Goal: Contribute content: Contribute content

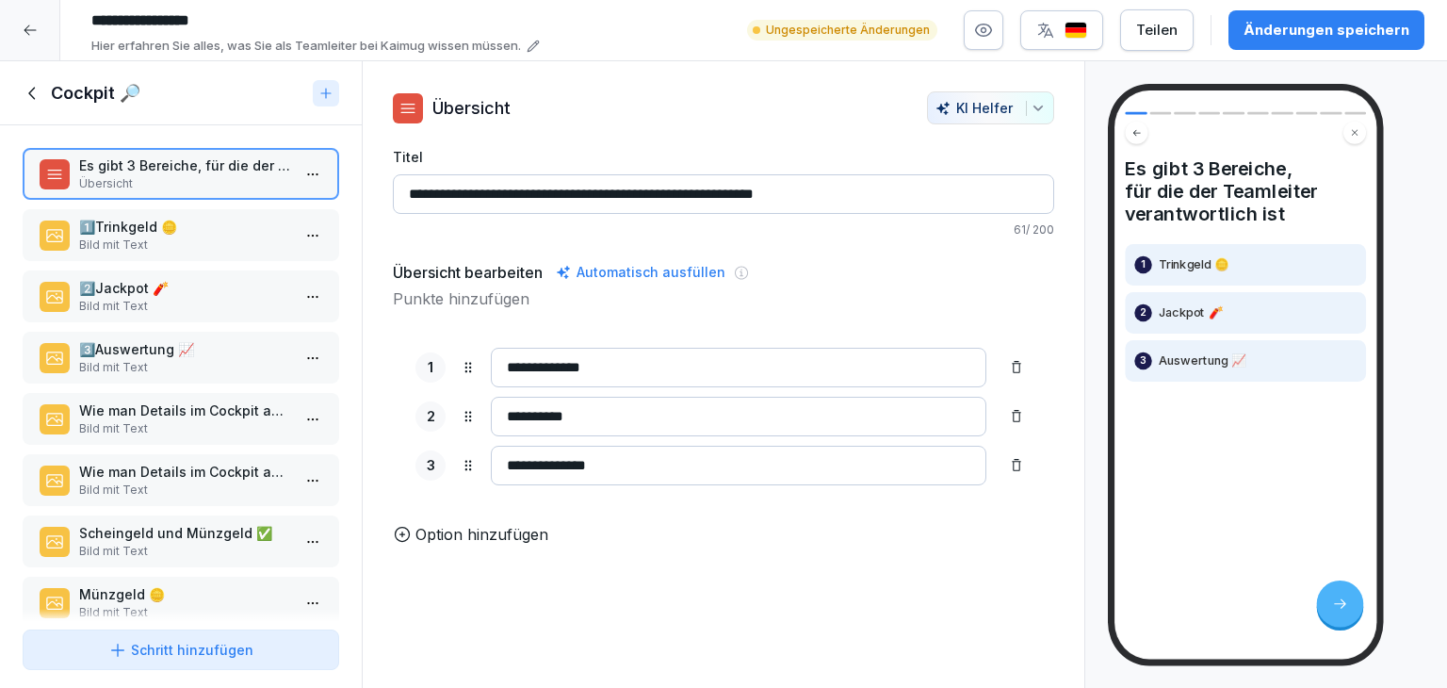
scroll to position [158, 0]
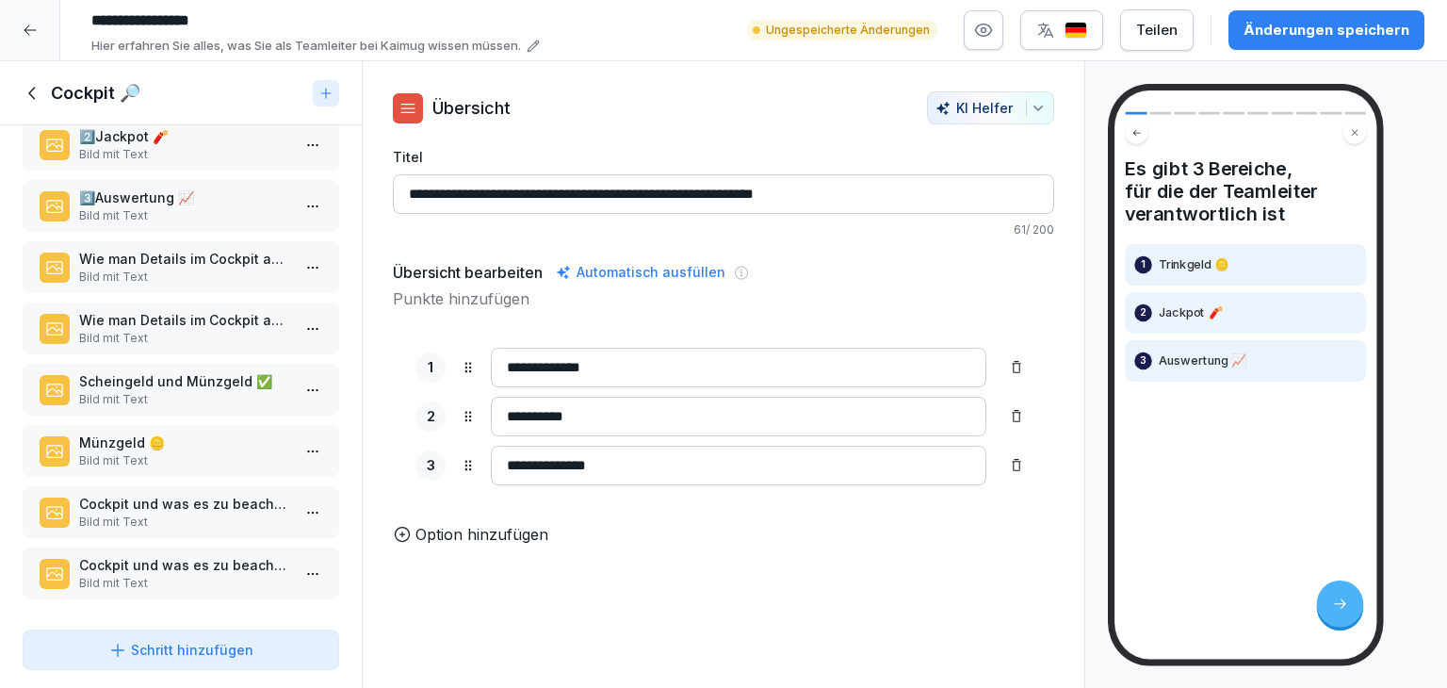
click at [170, 555] on p "Cockpit und was es zu beachten gibt(2)" at bounding box center [184, 565] width 211 height 20
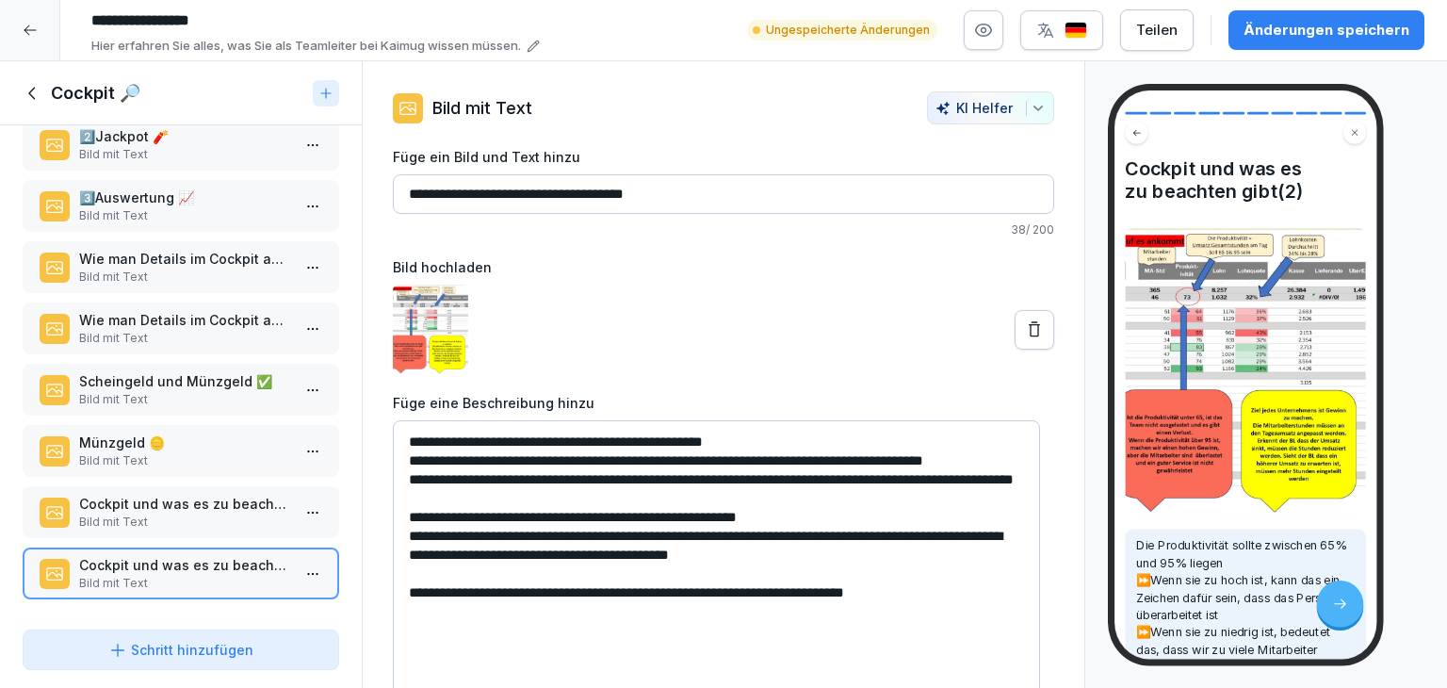
click at [171, 656] on div "Schritt hinzufügen" at bounding box center [180, 649] width 145 height 20
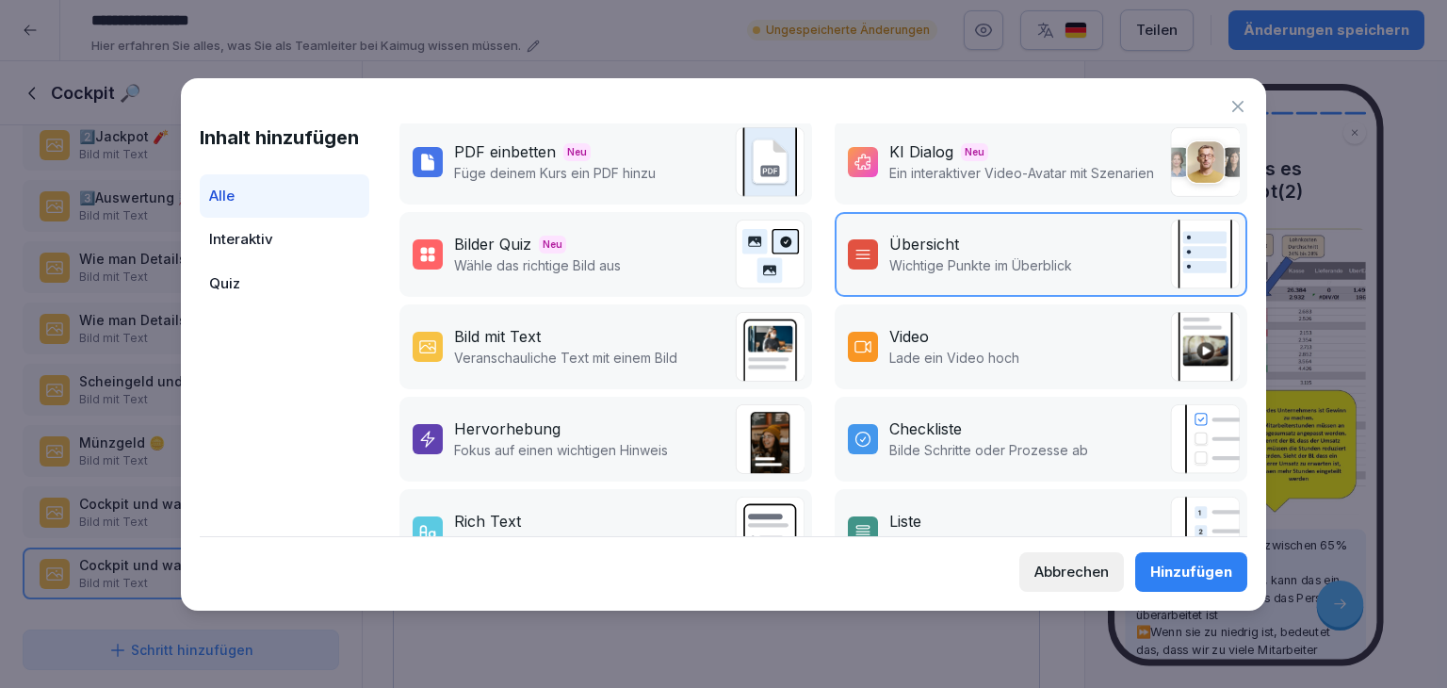
scroll to position [283, 0]
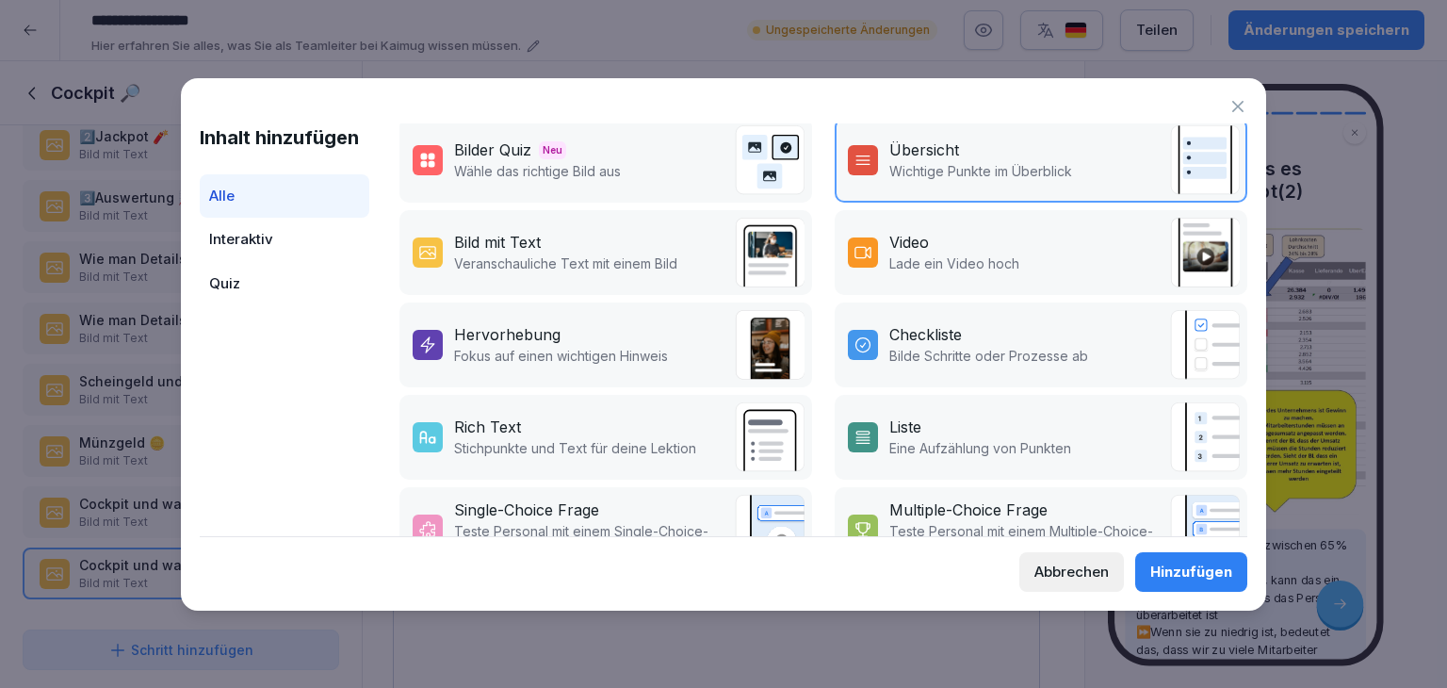
click at [565, 355] on p "Fokus auf einen wichtigen Hinweis" at bounding box center [561, 356] width 214 height 20
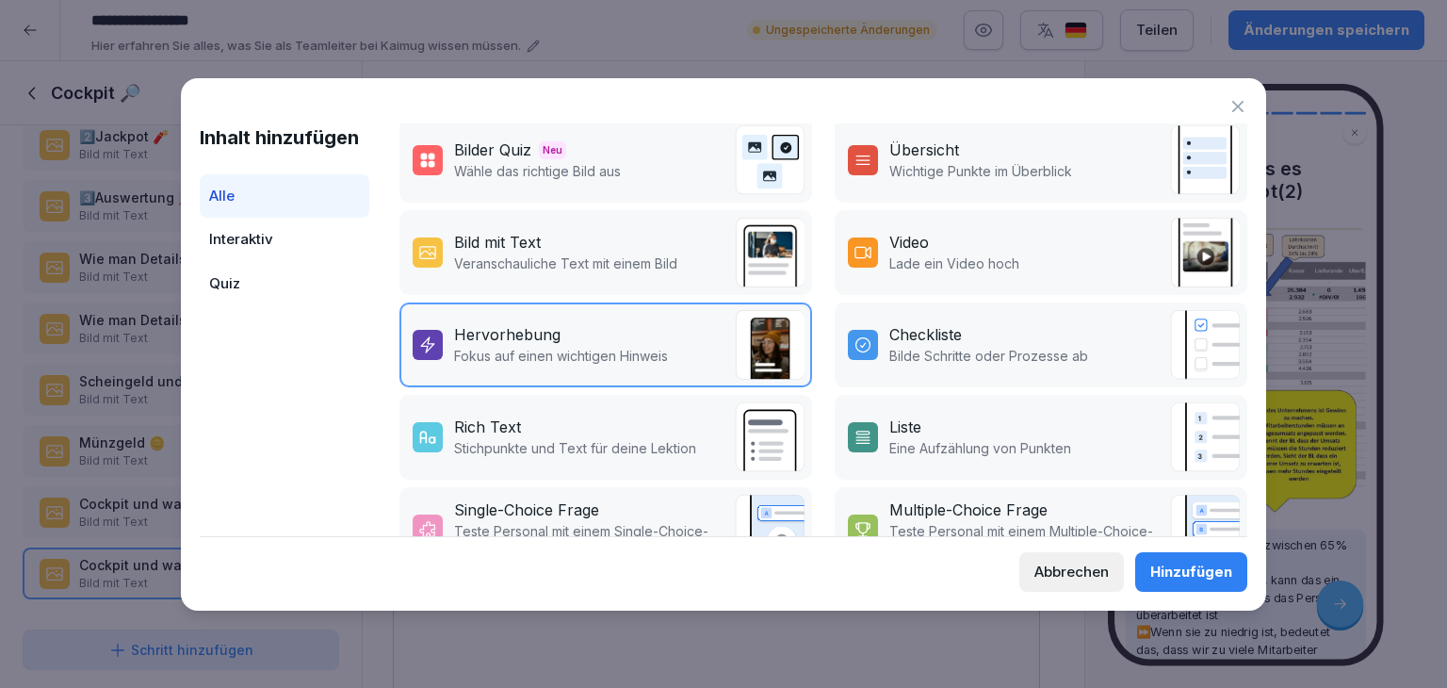
click at [1199, 570] on div "Hinzufügen" at bounding box center [1191, 571] width 82 height 21
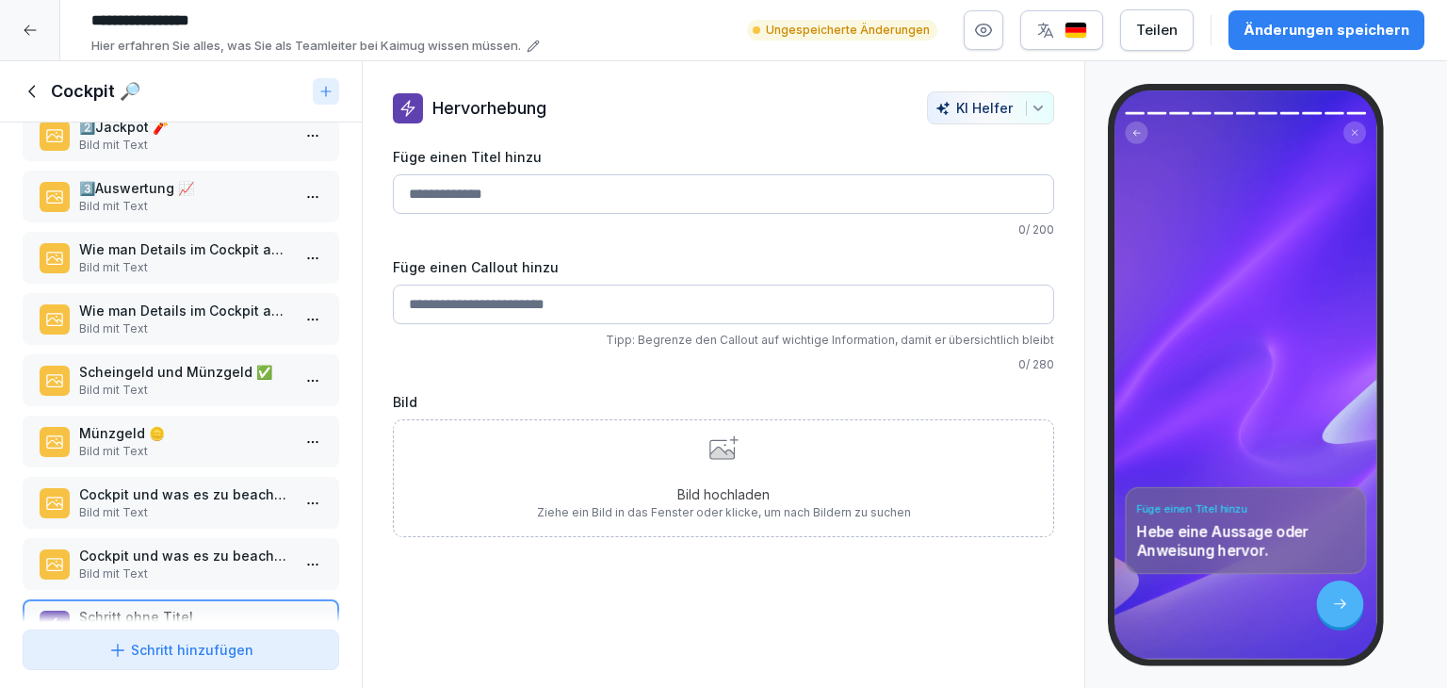
click at [627, 287] on input "Füge einen Callout hinzu" at bounding box center [723, 304] width 661 height 40
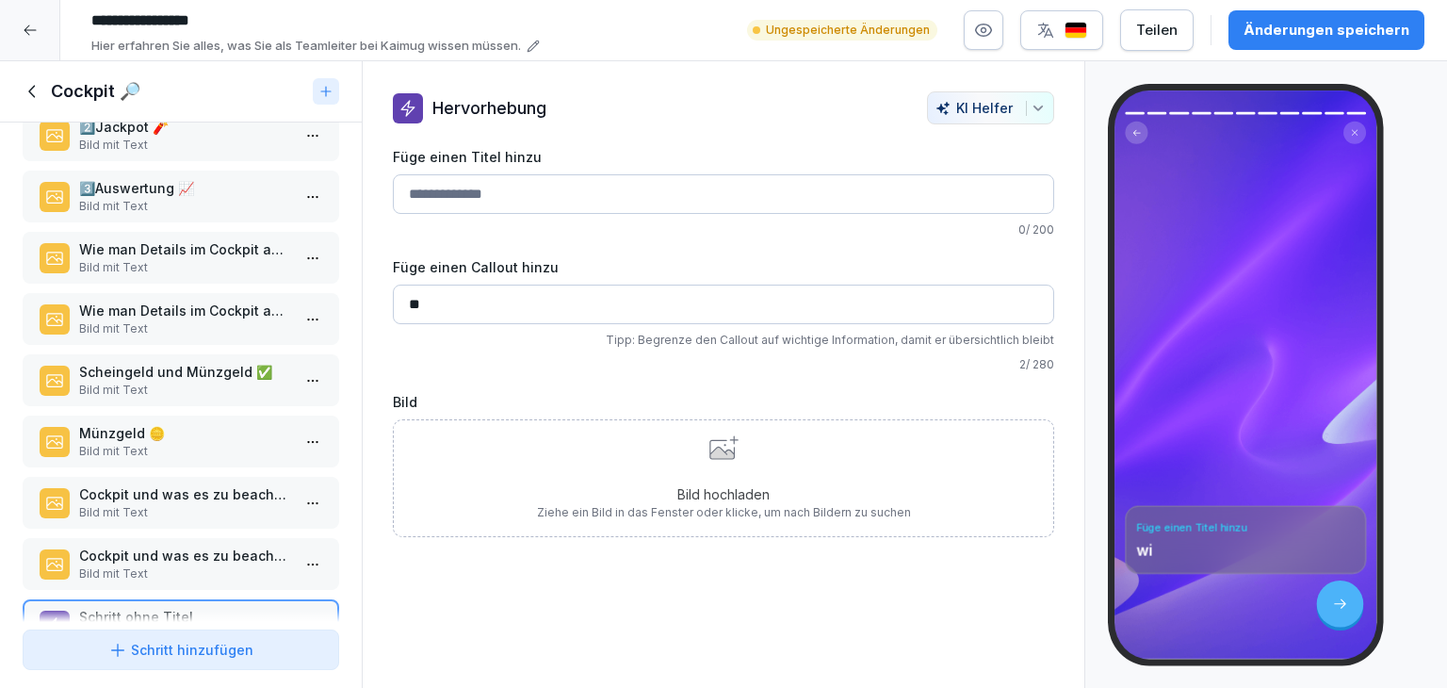
type input "*"
type input "**********"
click at [687, 482] on div "Bild hochladen Ziehe ein Bild in das Fenster oder klicke, um nach Bildern zu su…" at bounding box center [724, 478] width 374 height 86
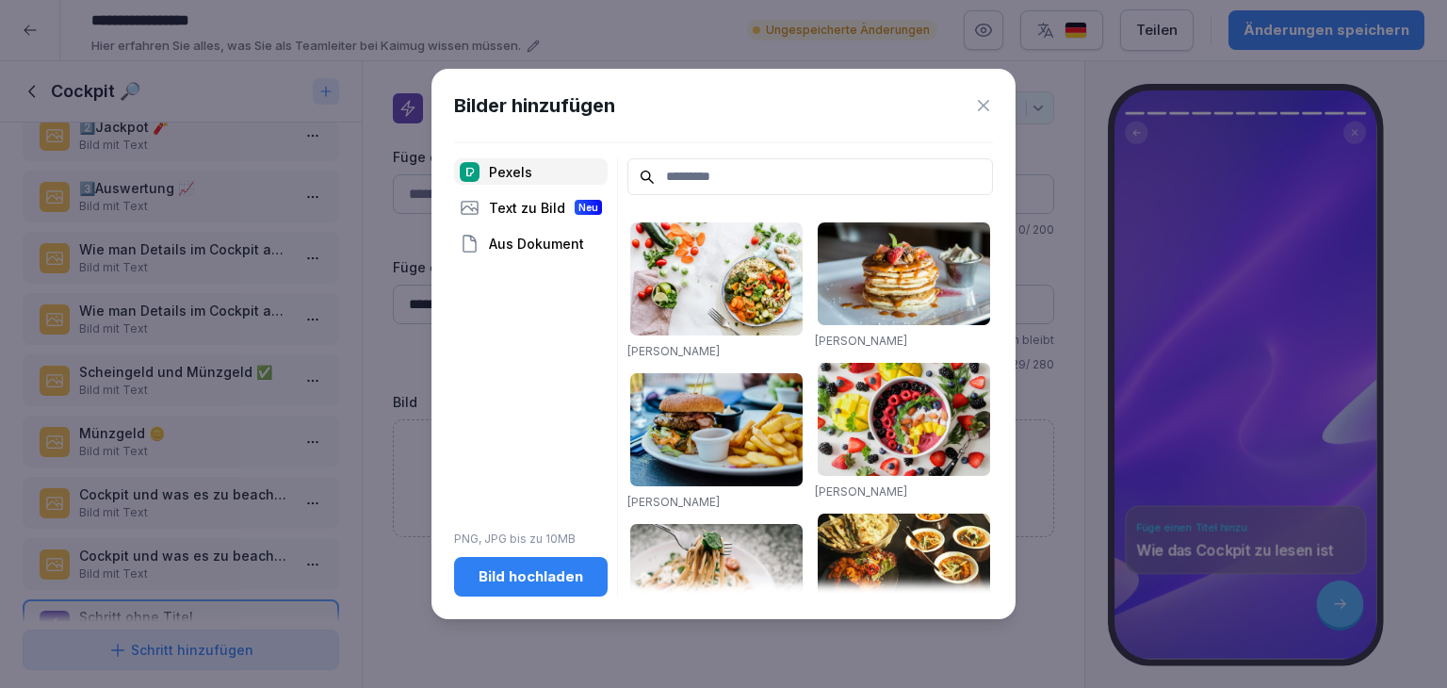
click at [811, 171] on input at bounding box center [809, 176] width 365 height 37
type input "*"
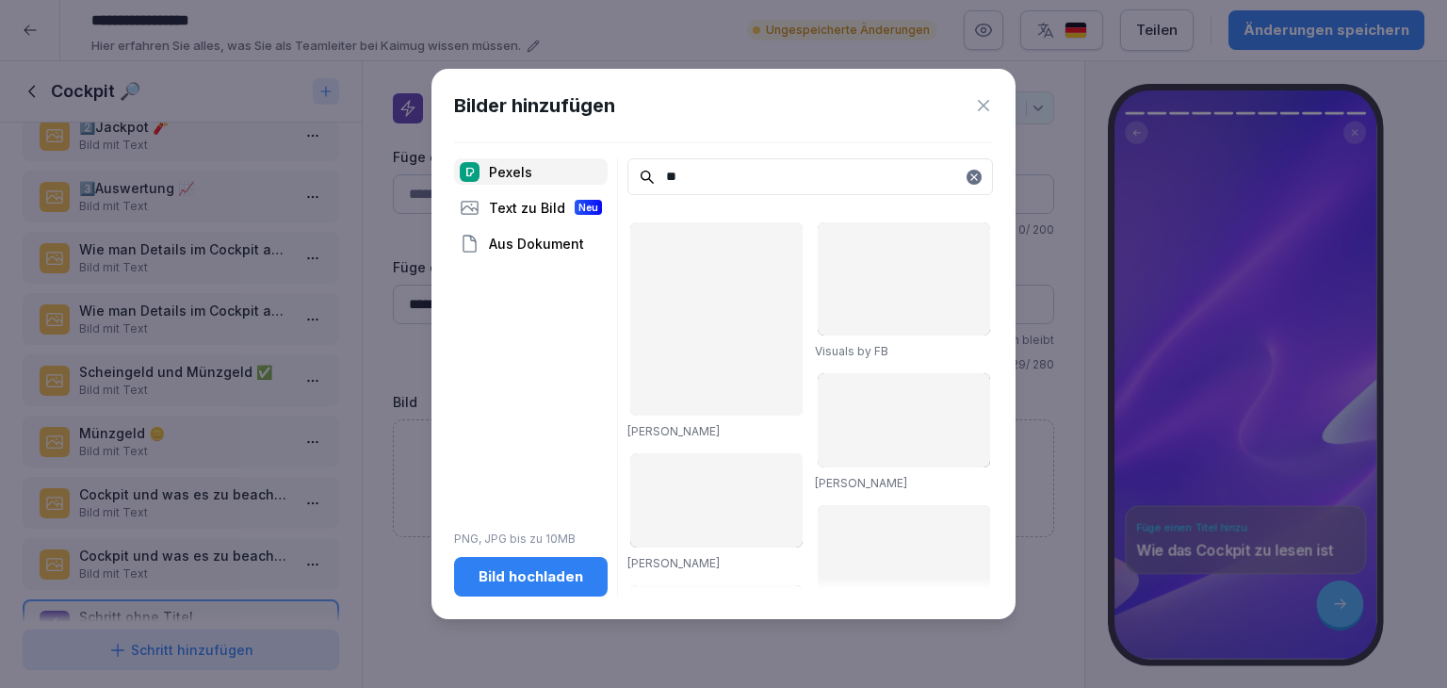
type input "*"
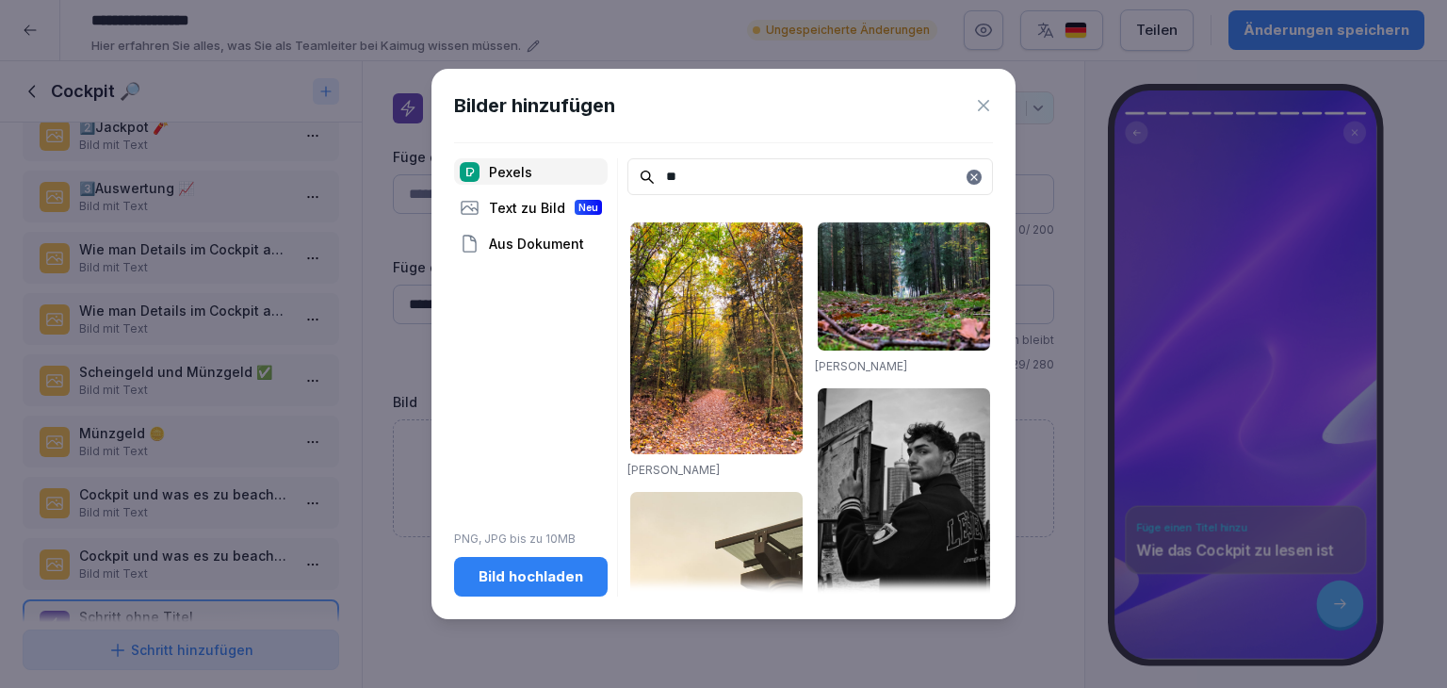
type input "*"
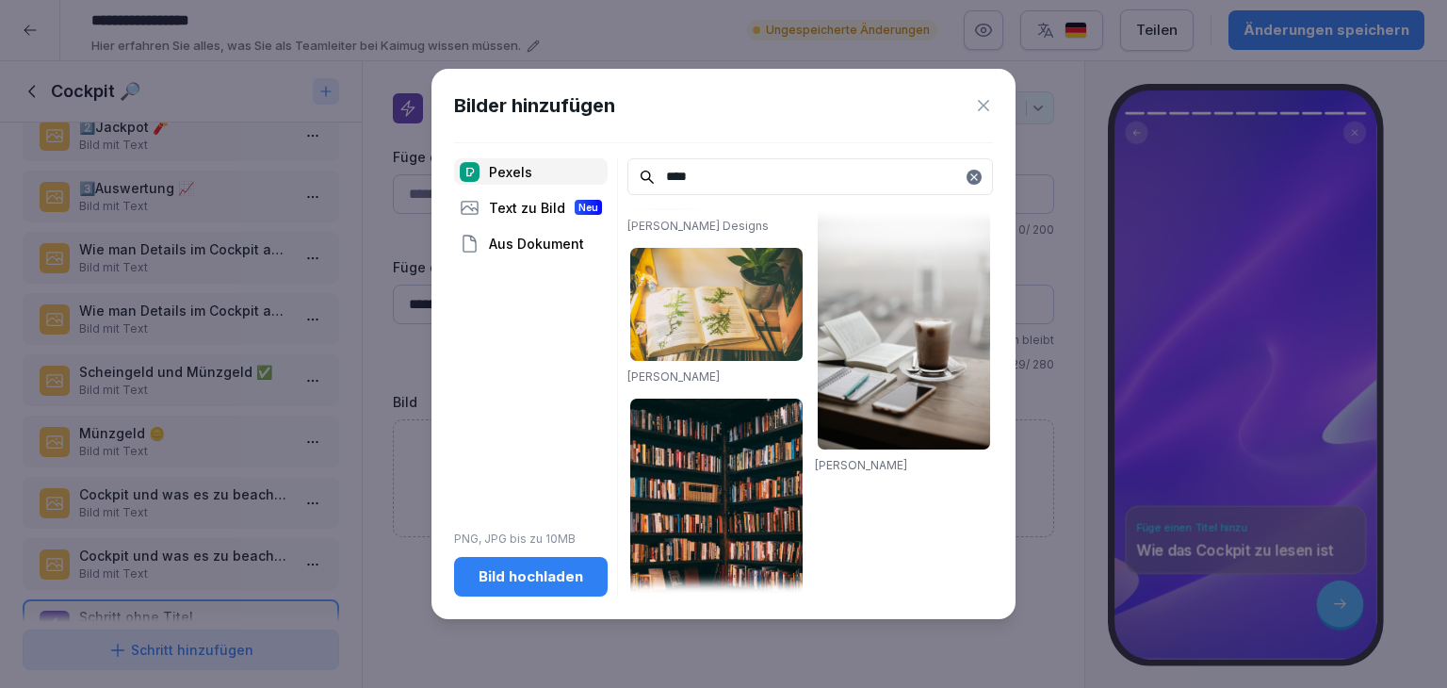
scroll to position [2543, 0]
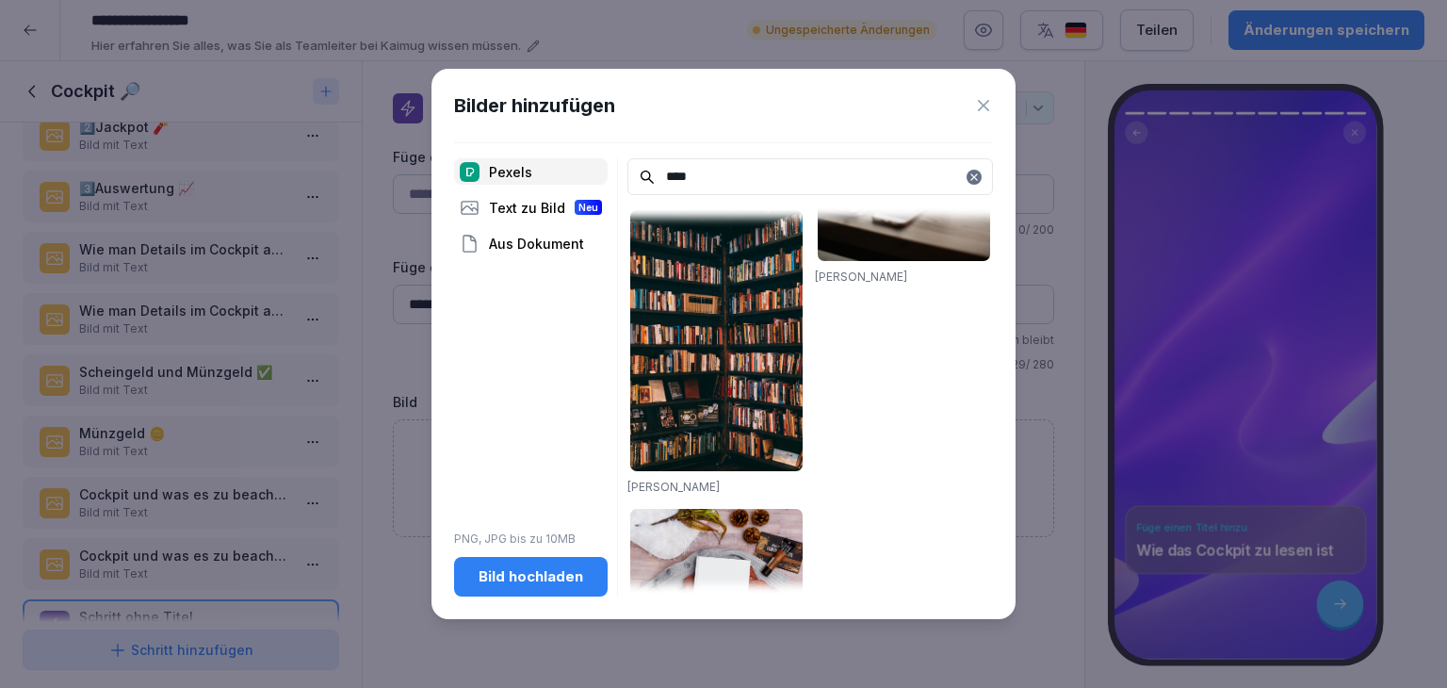
type input "****"
click at [720, 287] on img at bounding box center [716, 341] width 172 height 262
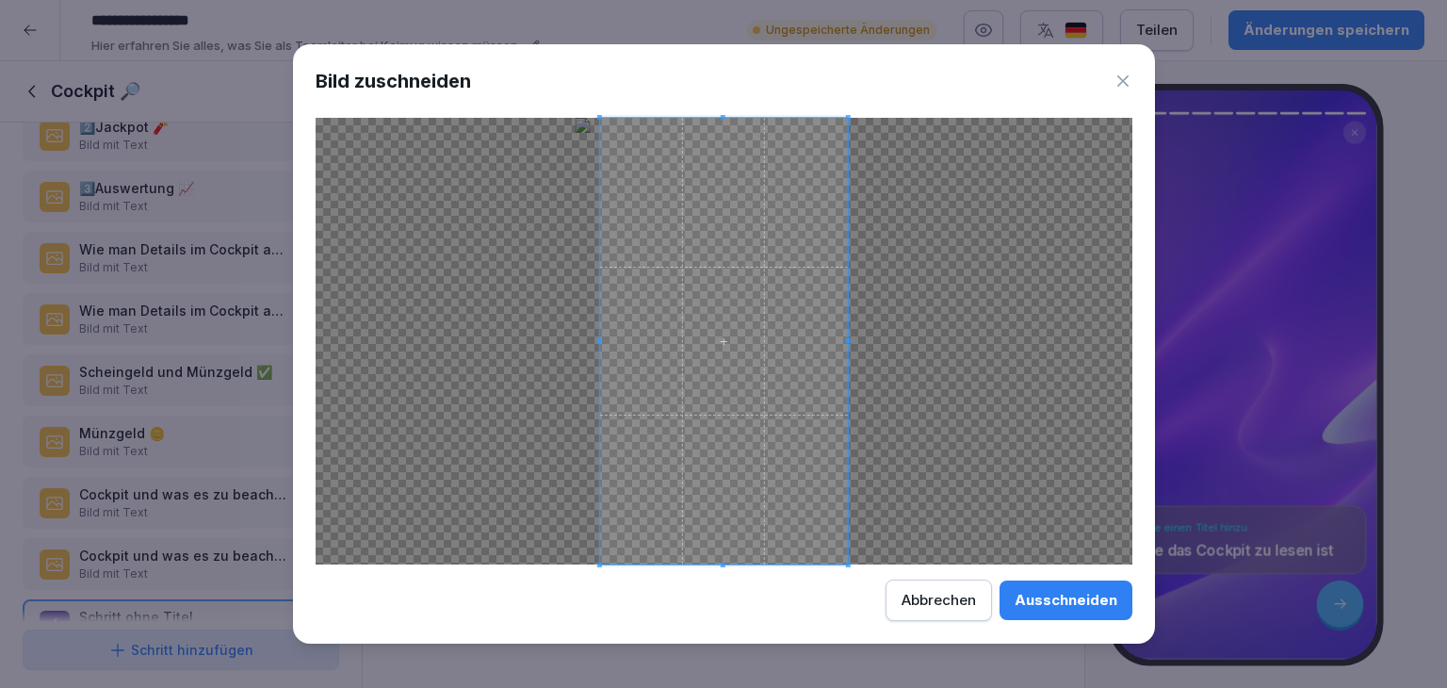
click at [1096, 600] on div "Ausschneiden" at bounding box center [1065, 600] width 103 height 21
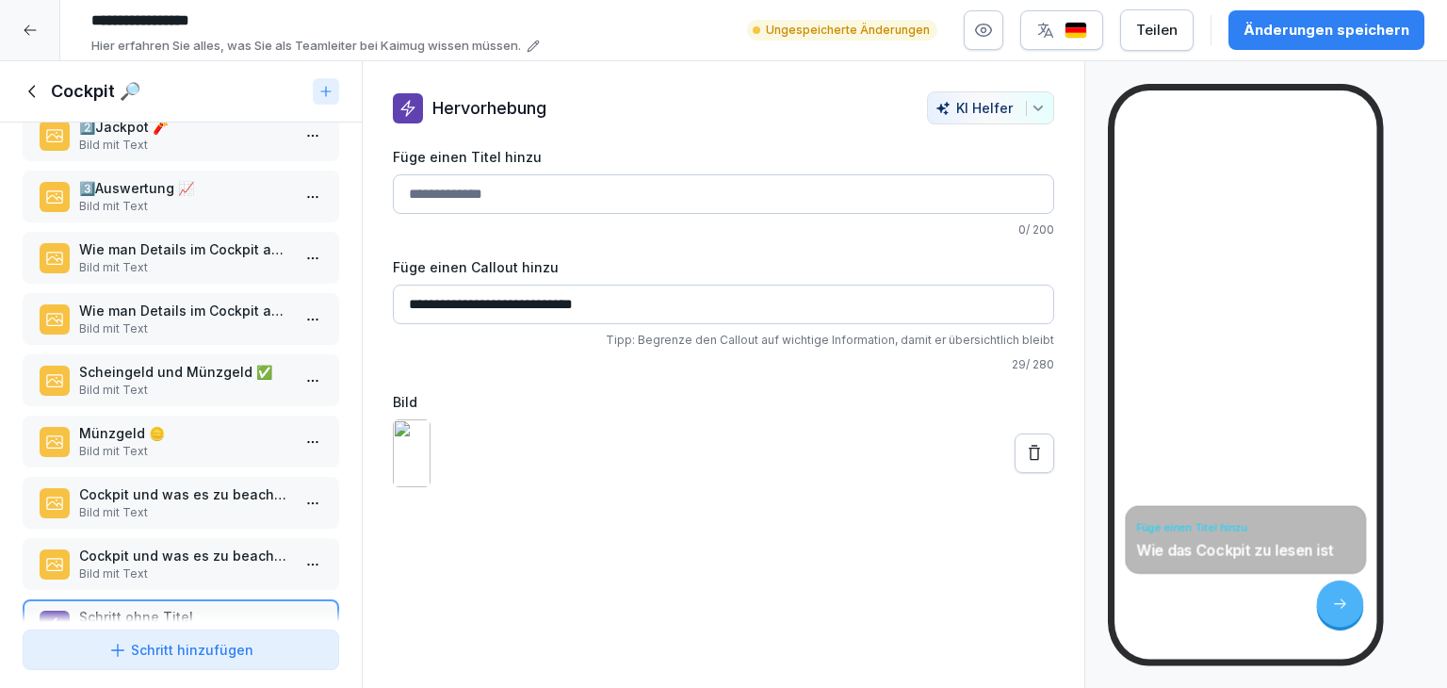
click at [1254, 355] on div "Füge einen Titel hinzu Wie das Cockpit zu lesen ist" at bounding box center [1245, 374] width 262 height 568
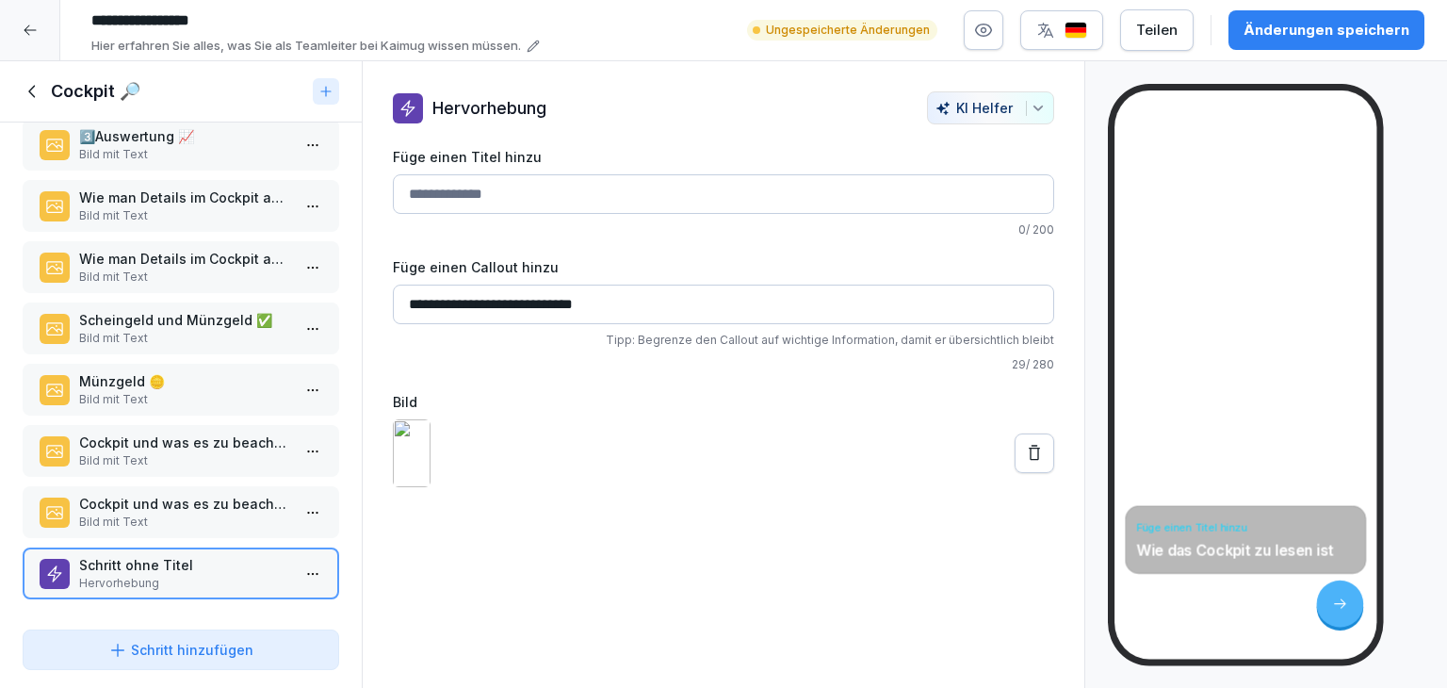
click at [193, 649] on div "Schritt hinzufügen" at bounding box center [180, 649] width 145 height 20
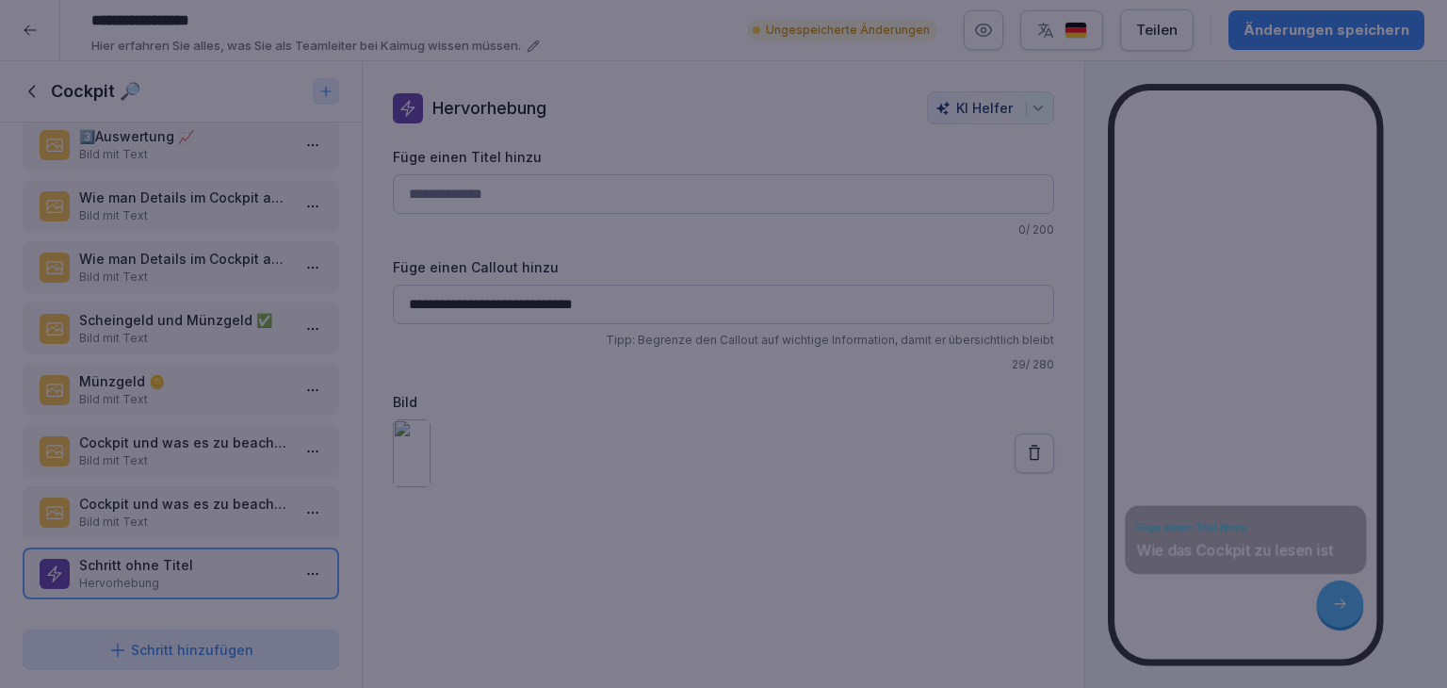
click at [665, 662] on div at bounding box center [723, 344] width 1447 height 688
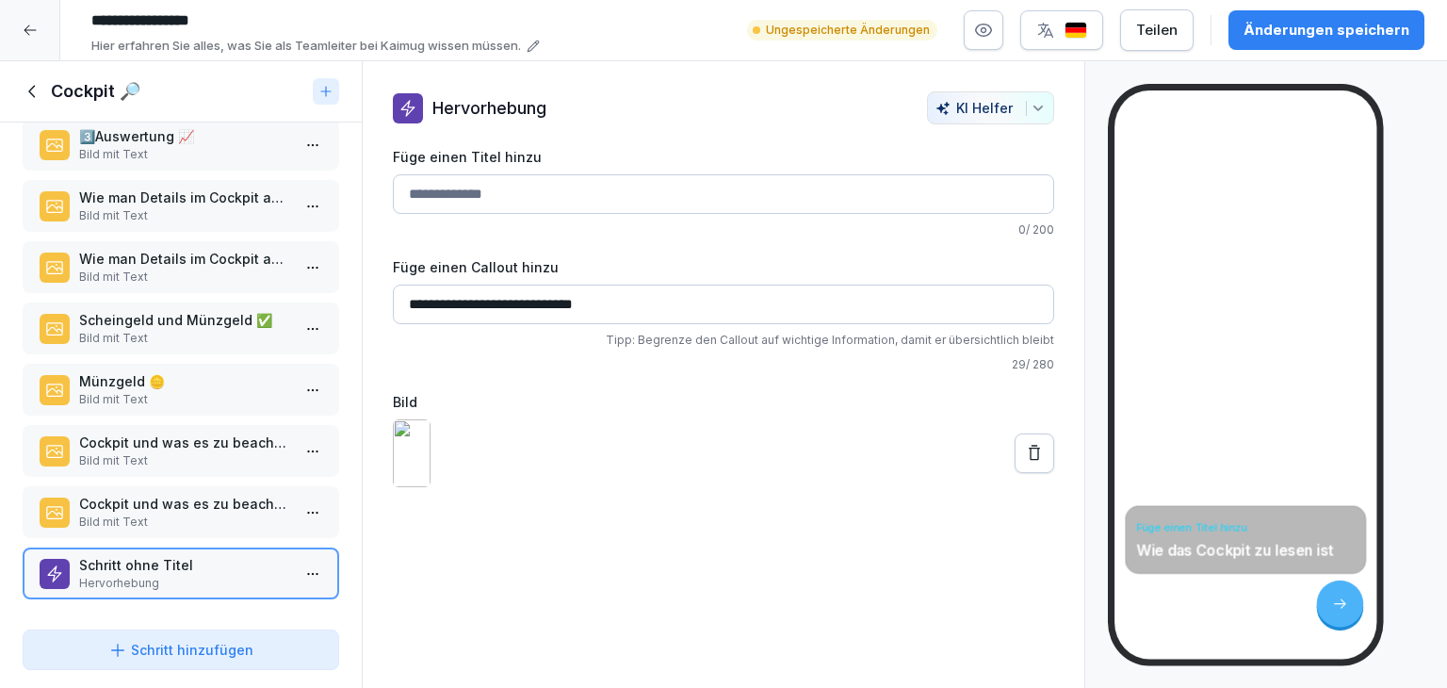
click at [202, 268] on p "Bild mit Text" at bounding box center [184, 276] width 211 height 17
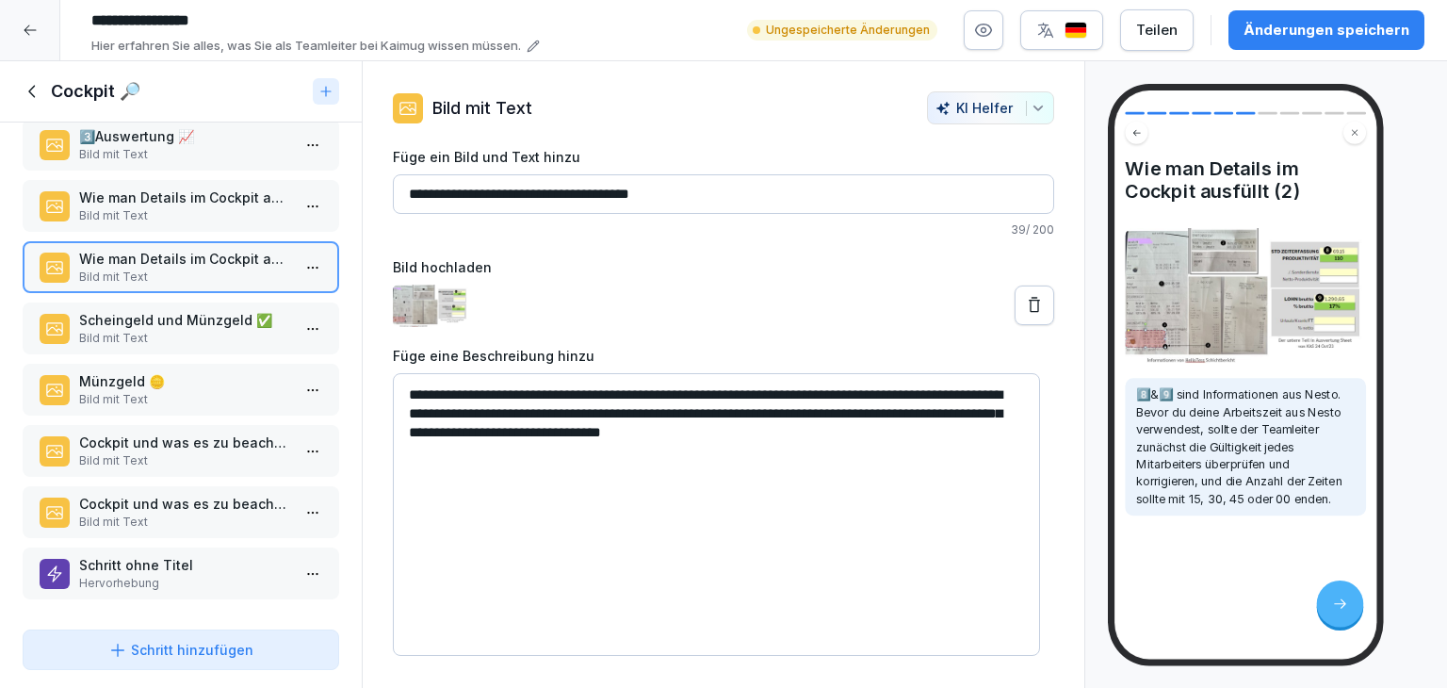
click at [203, 310] on p "Scheingeld und Münzgeld ✅​" at bounding box center [184, 320] width 211 height 20
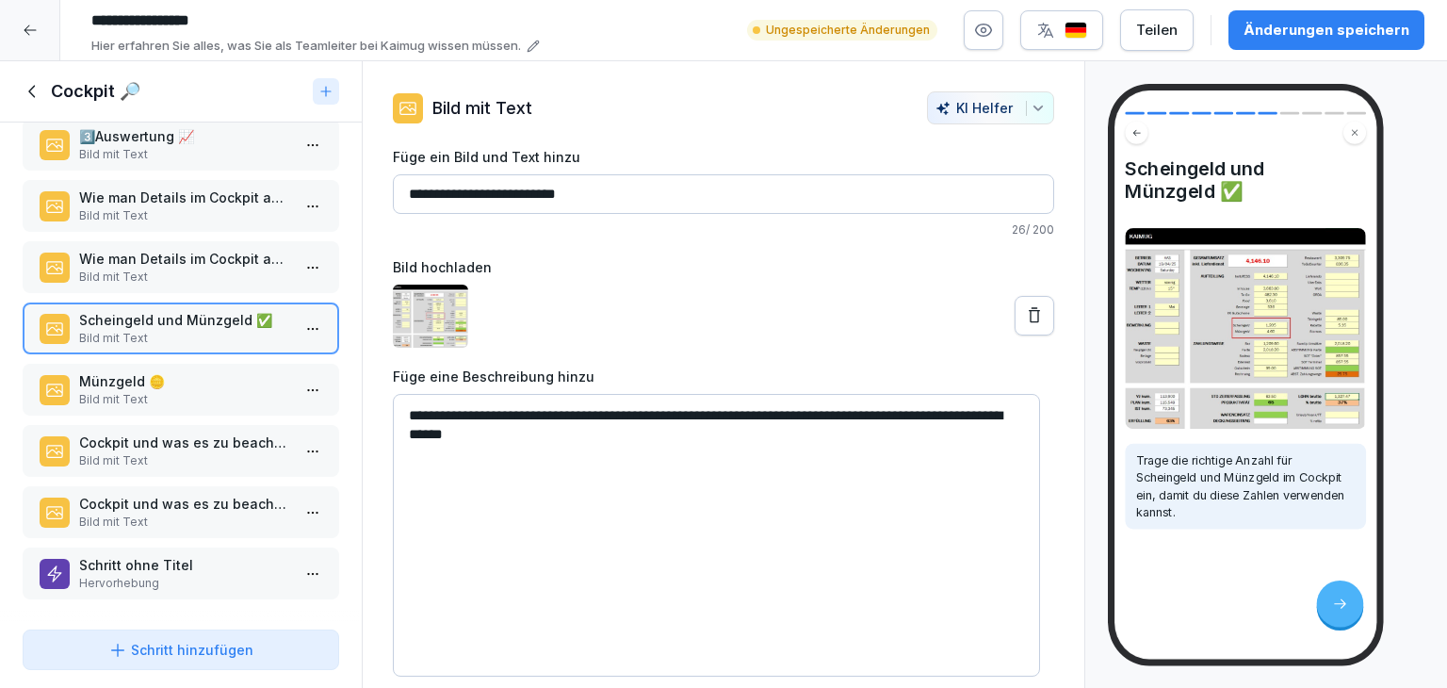
click at [195, 374] on p "Münzgeld 🪙" at bounding box center [184, 381] width 211 height 20
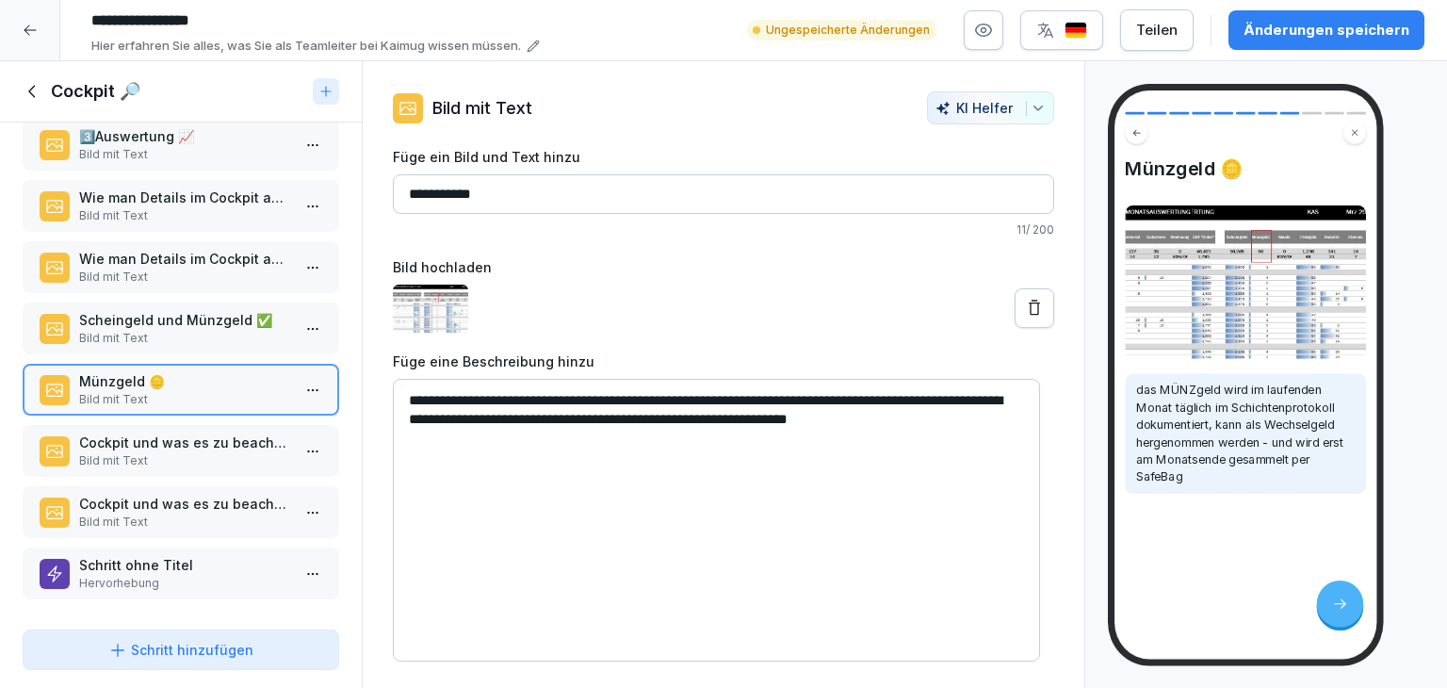
click at [186, 578] on div "Schritt ohne Titel Hervorhebung" at bounding box center [181, 573] width 316 height 52
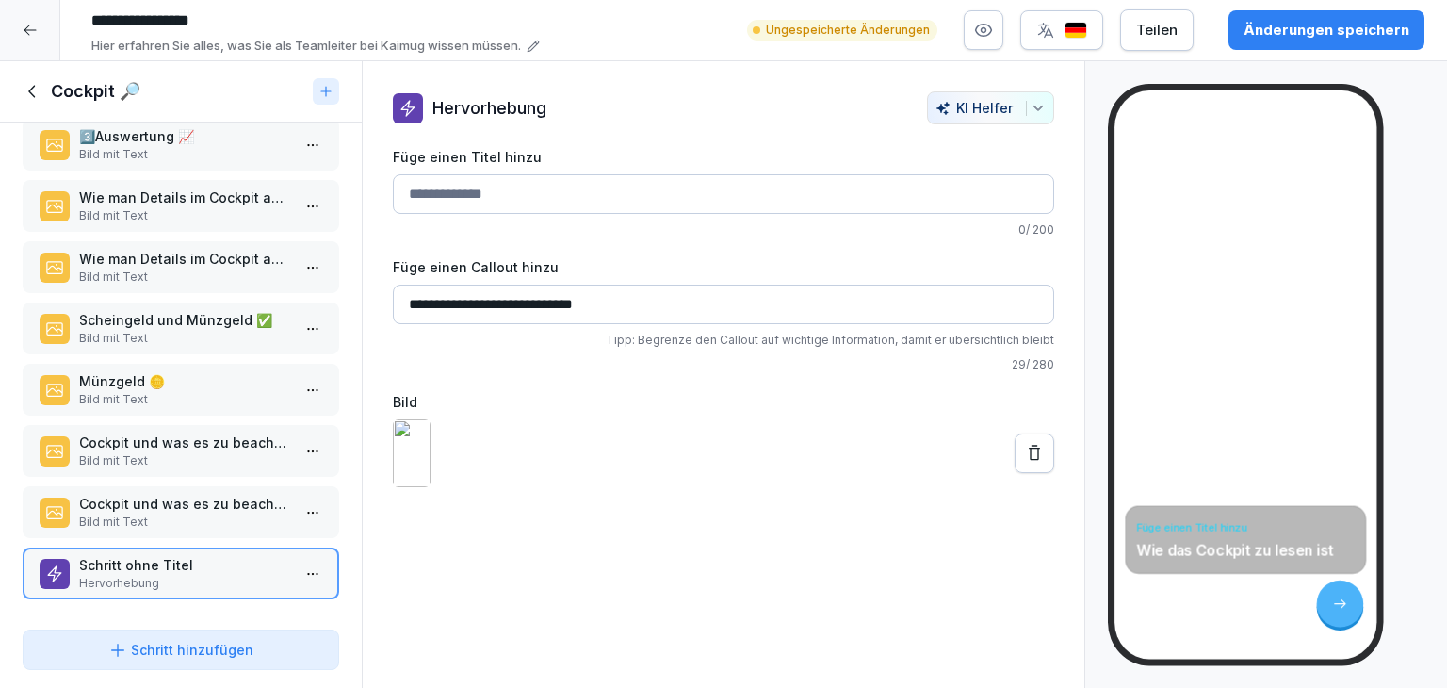
click at [185, 513] on p "Bild mit Text" at bounding box center [184, 521] width 211 height 17
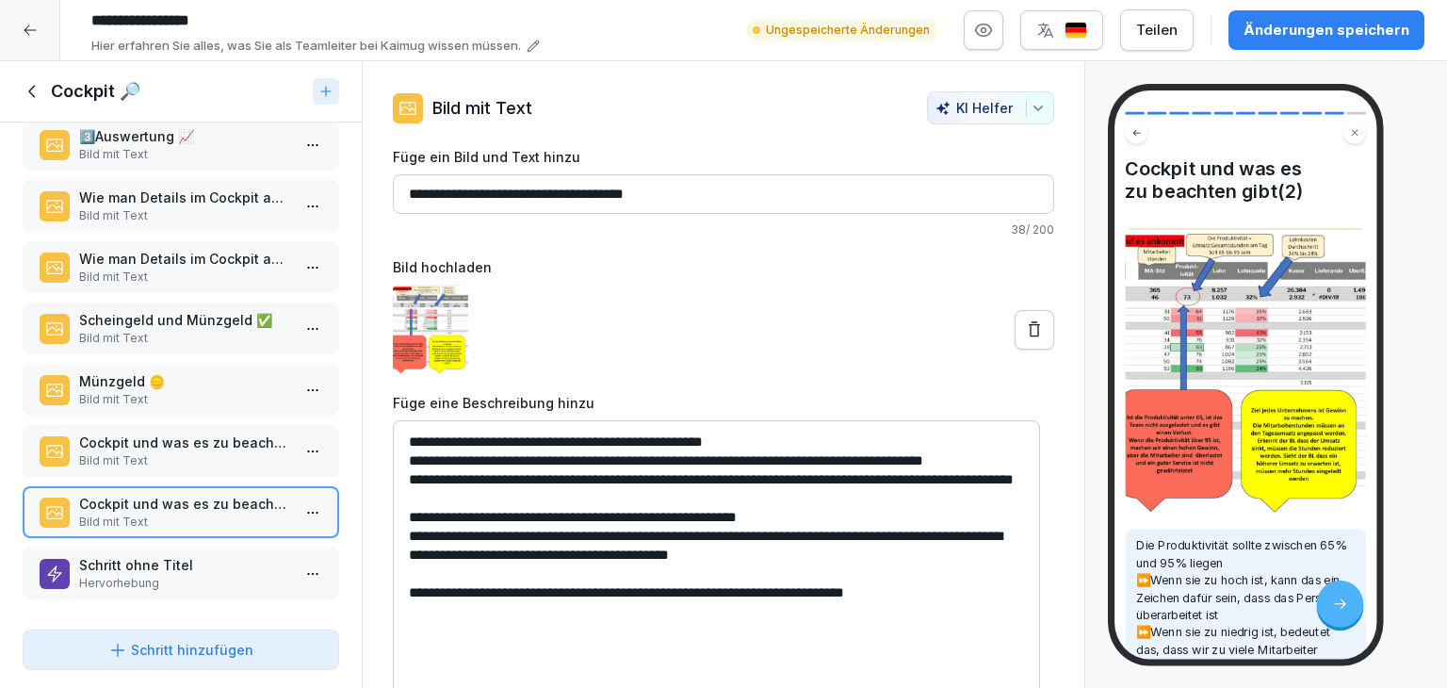
click at [417, 328] on img at bounding box center [430, 328] width 75 height 89
click at [421, 327] on img at bounding box center [430, 328] width 75 height 89
click at [1222, 313] on img at bounding box center [1245, 371] width 241 height 286
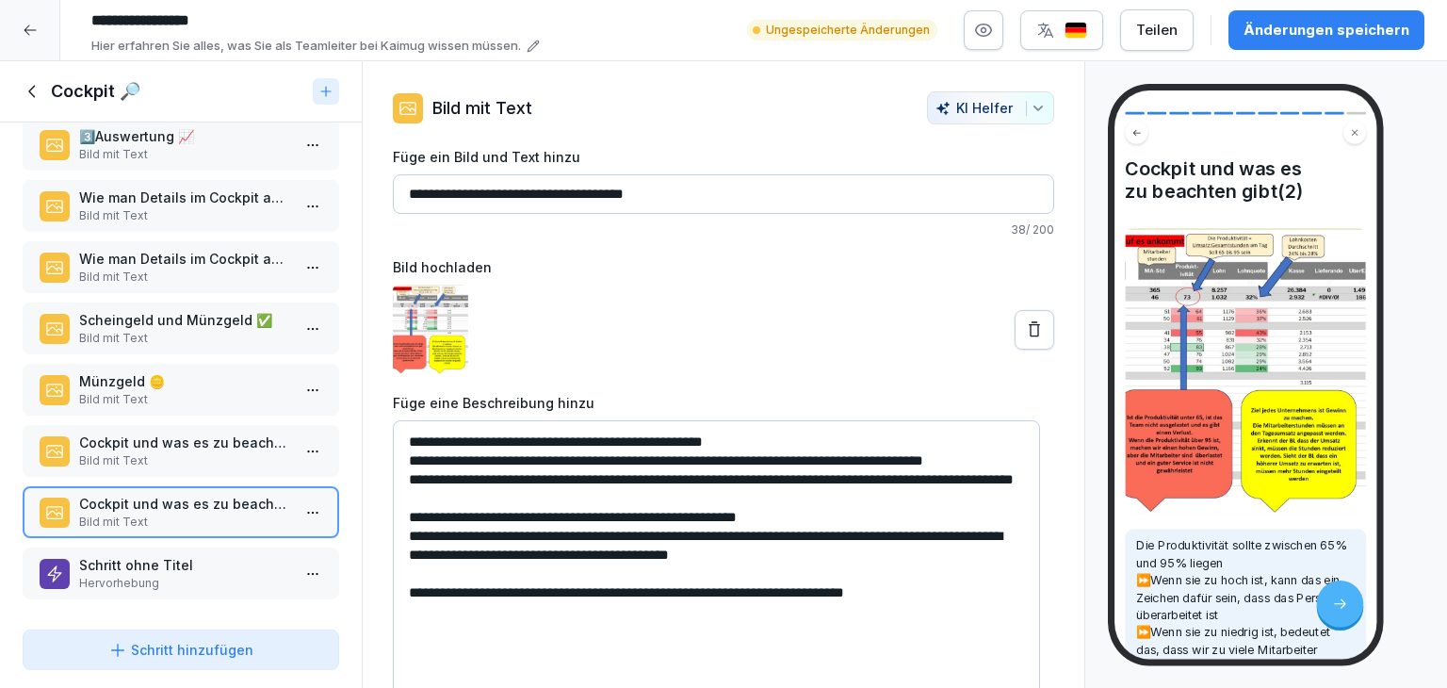
click at [1222, 313] on img at bounding box center [1245, 371] width 241 height 286
click at [431, 292] on img at bounding box center [430, 328] width 75 height 89
click at [432, 292] on img at bounding box center [430, 328] width 75 height 89
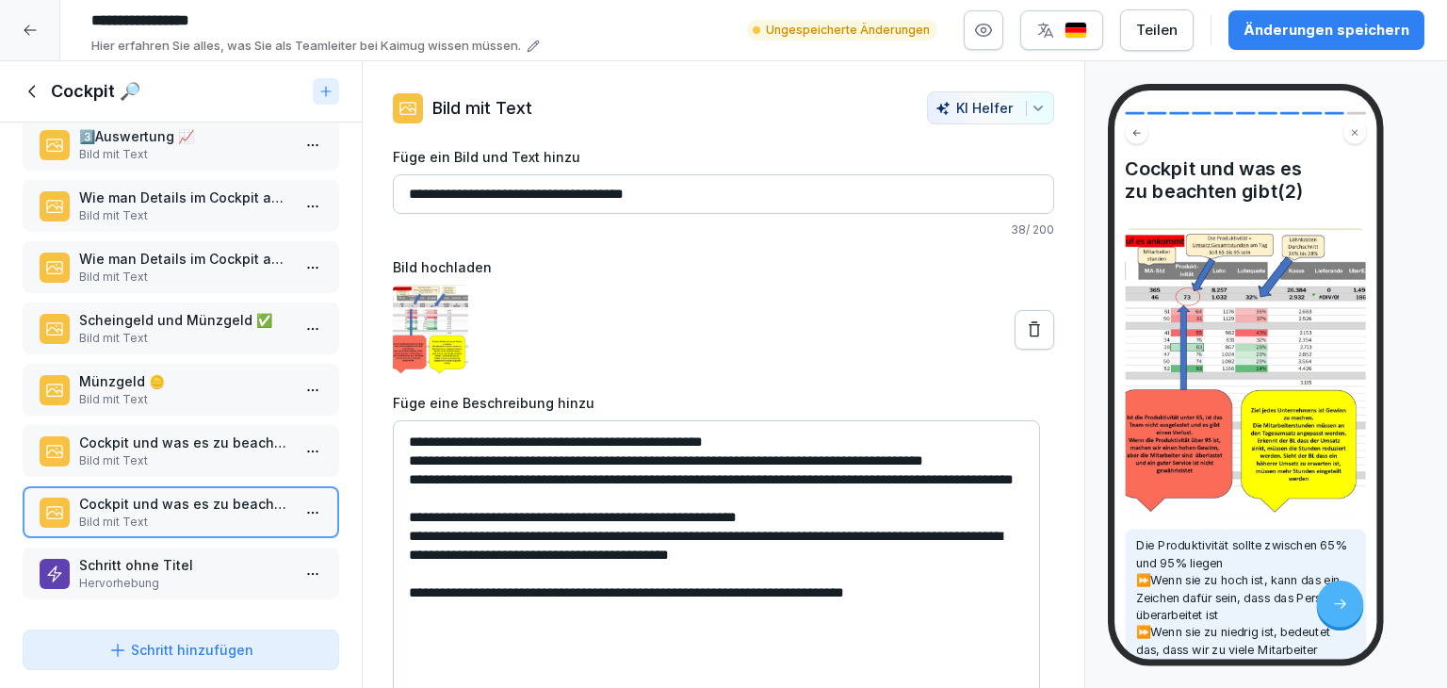
click at [400, 329] on img at bounding box center [430, 328] width 75 height 89
click at [414, 326] on img at bounding box center [430, 328] width 75 height 89
click at [420, 333] on img at bounding box center [430, 328] width 75 height 89
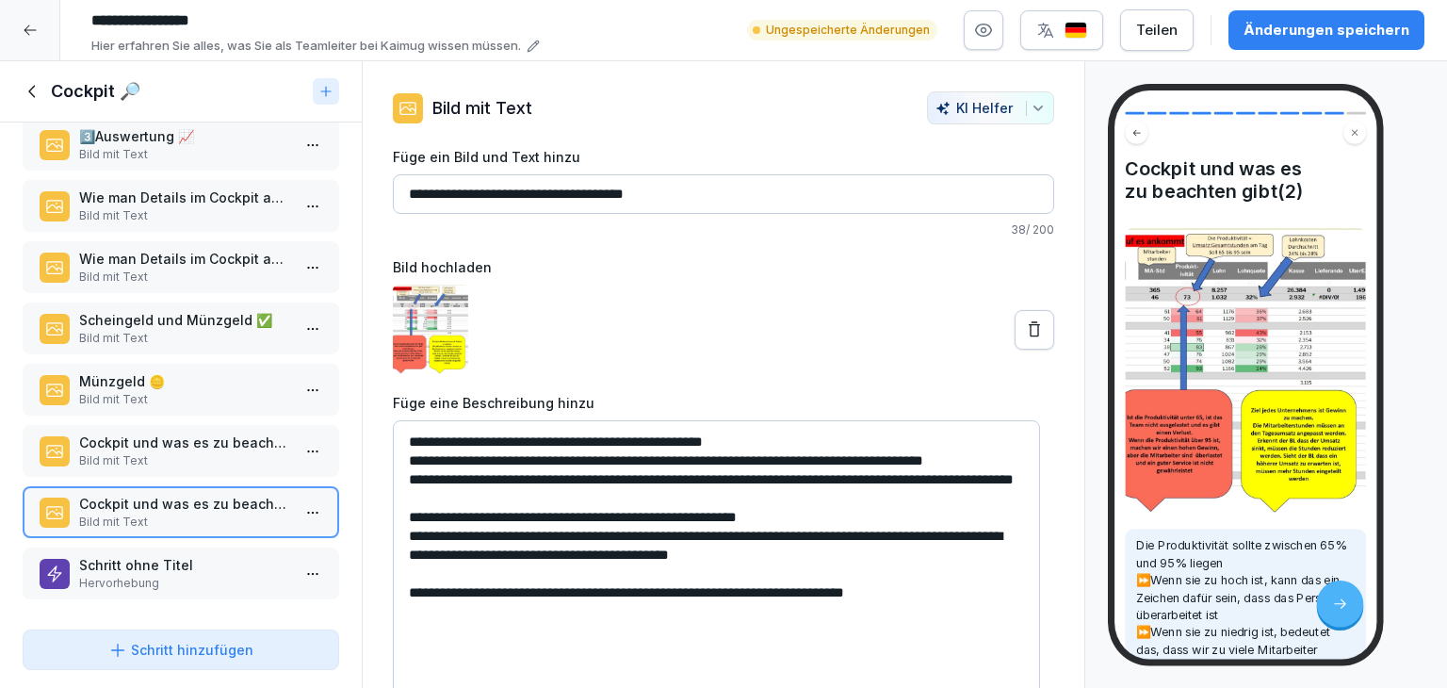
click at [420, 333] on img at bounding box center [430, 328] width 75 height 89
click at [301, 566] on html "**********" at bounding box center [723, 344] width 1447 height 688
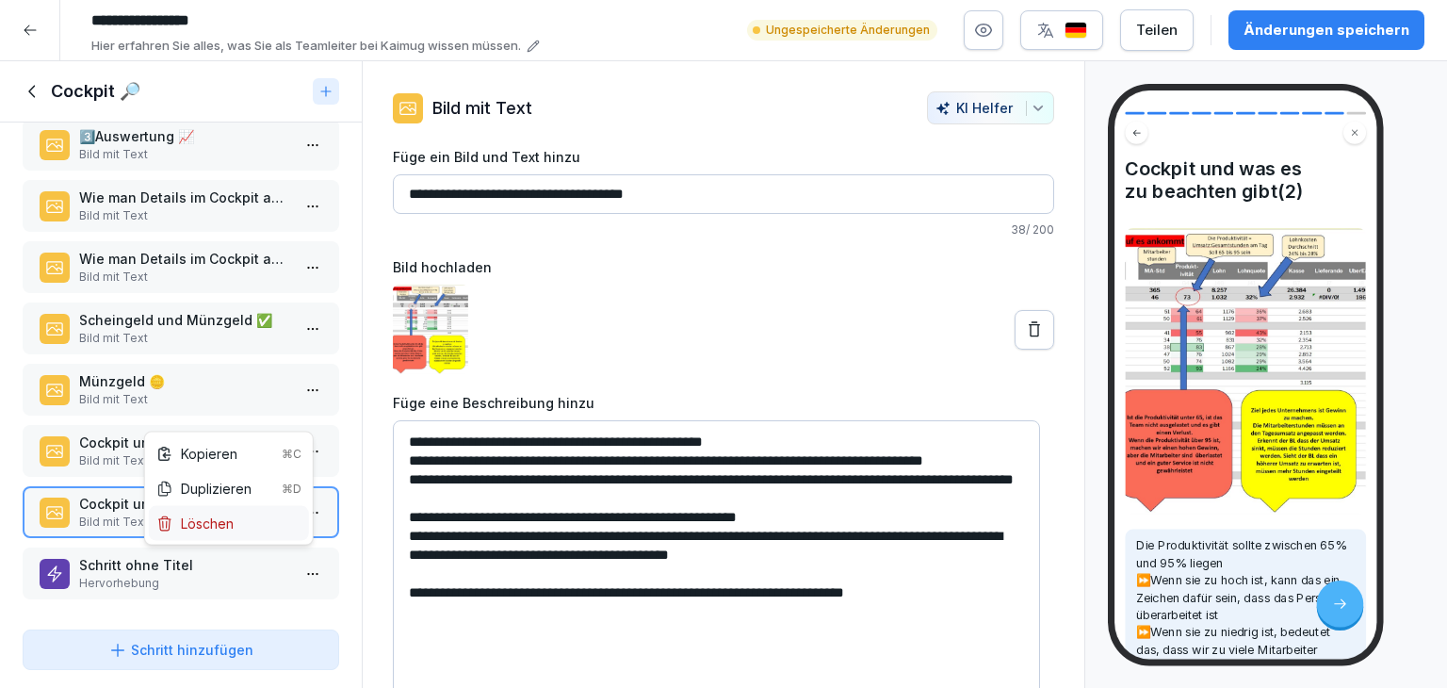
click at [230, 524] on div "Löschen" at bounding box center [194, 523] width 77 height 20
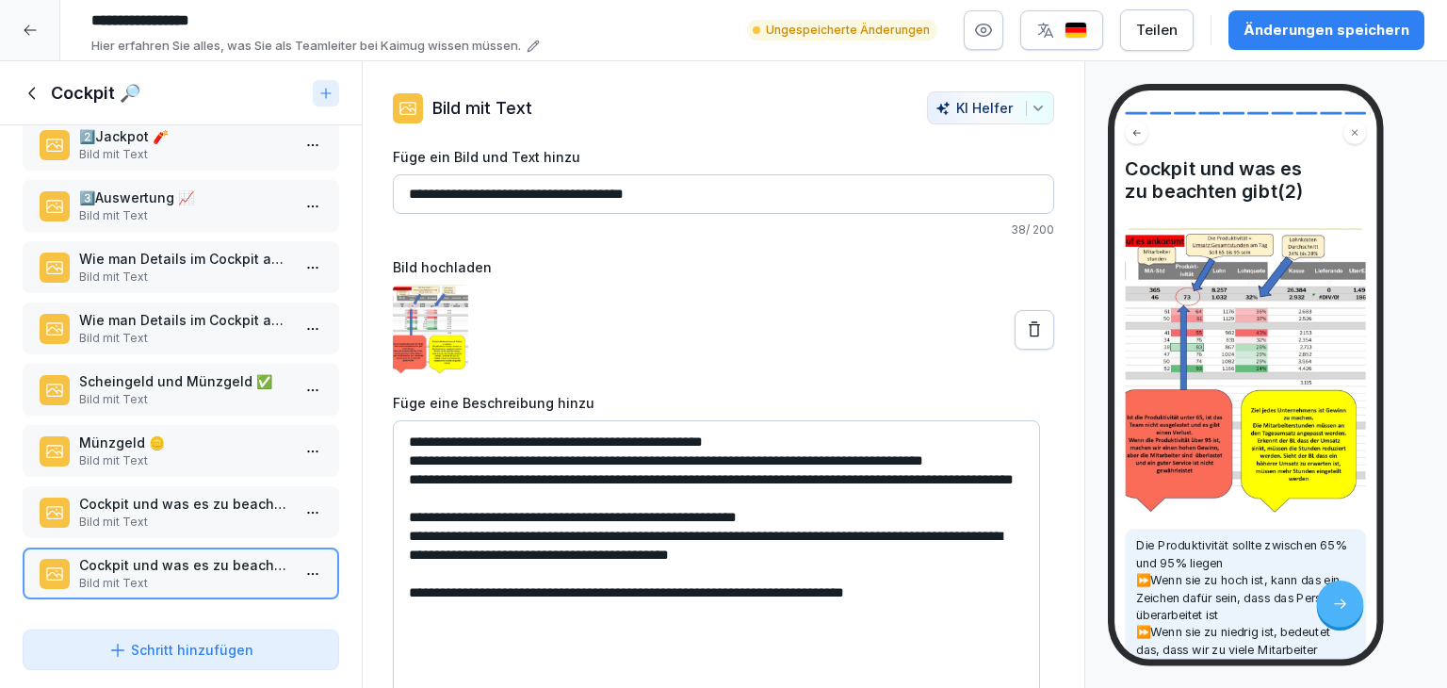
scroll to position [158, 0]
click at [192, 634] on button "Schritt hinzufügen" at bounding box center [181, 649] width 316 height 40
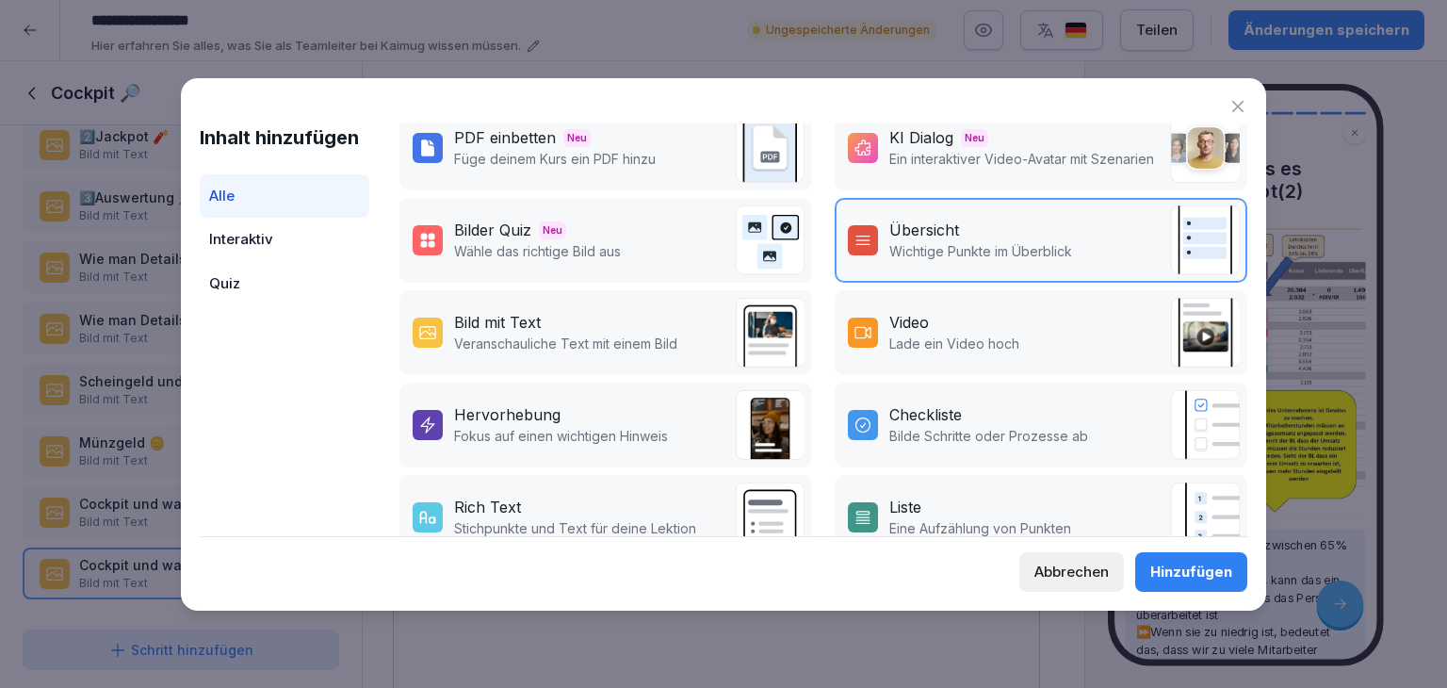
scroll to position [283, 0]
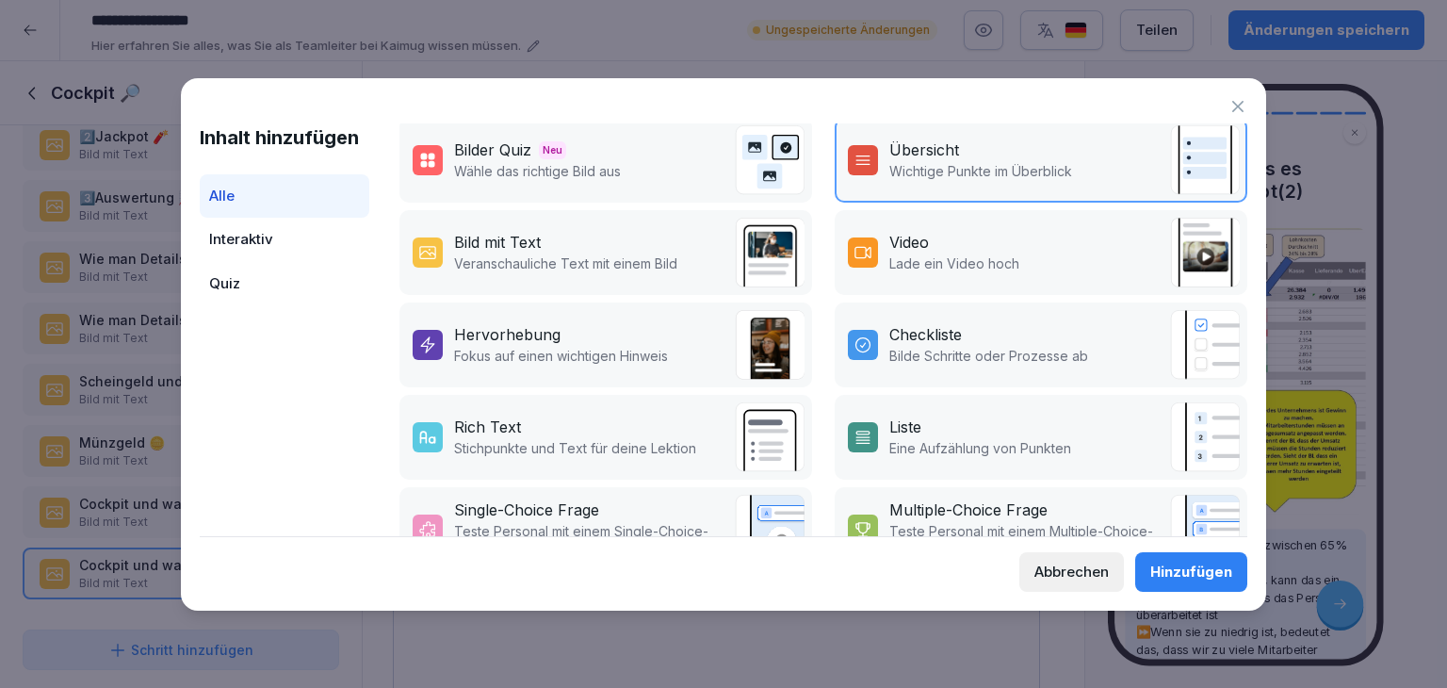
click at [620, 249] on div "Bild mit Text" at bounding box center [565, 242] width 223 height 23
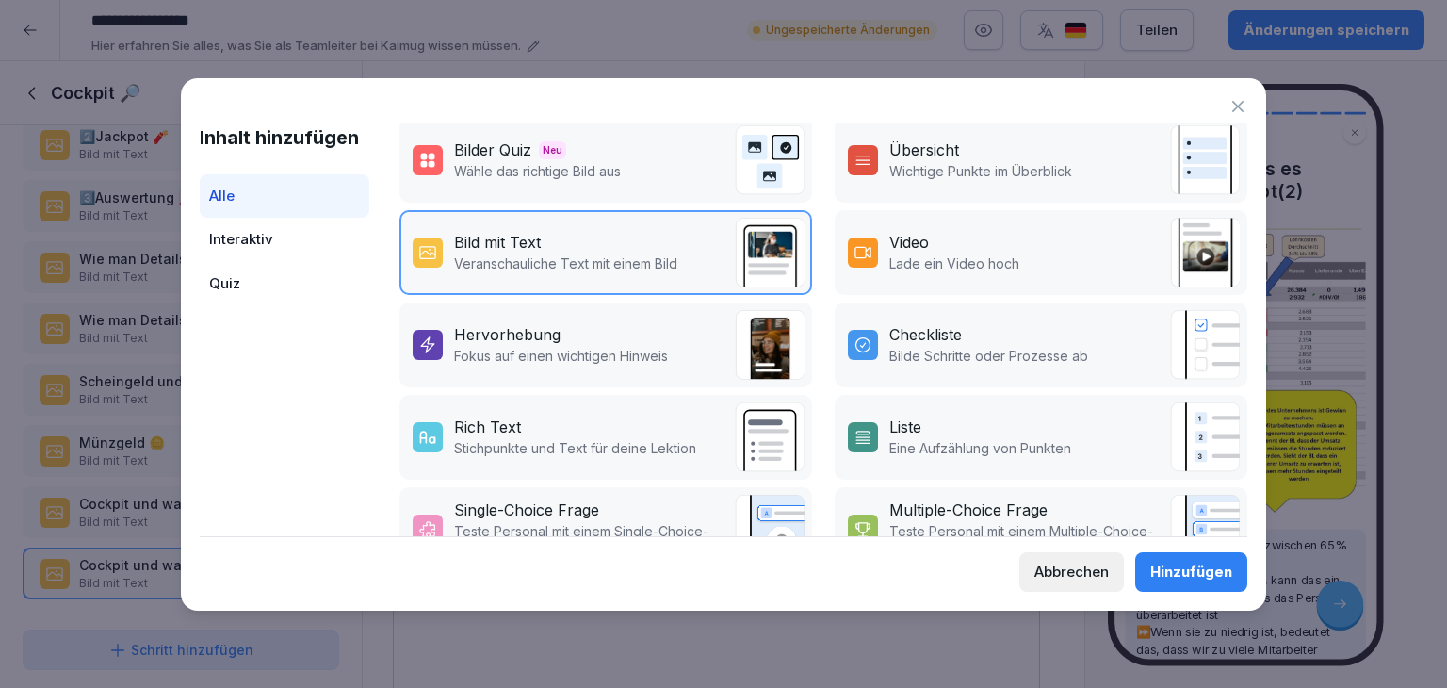
click at [1153, 576] on div "Hinzufügen" at bounding box center [1191, 571] width 82 height 21
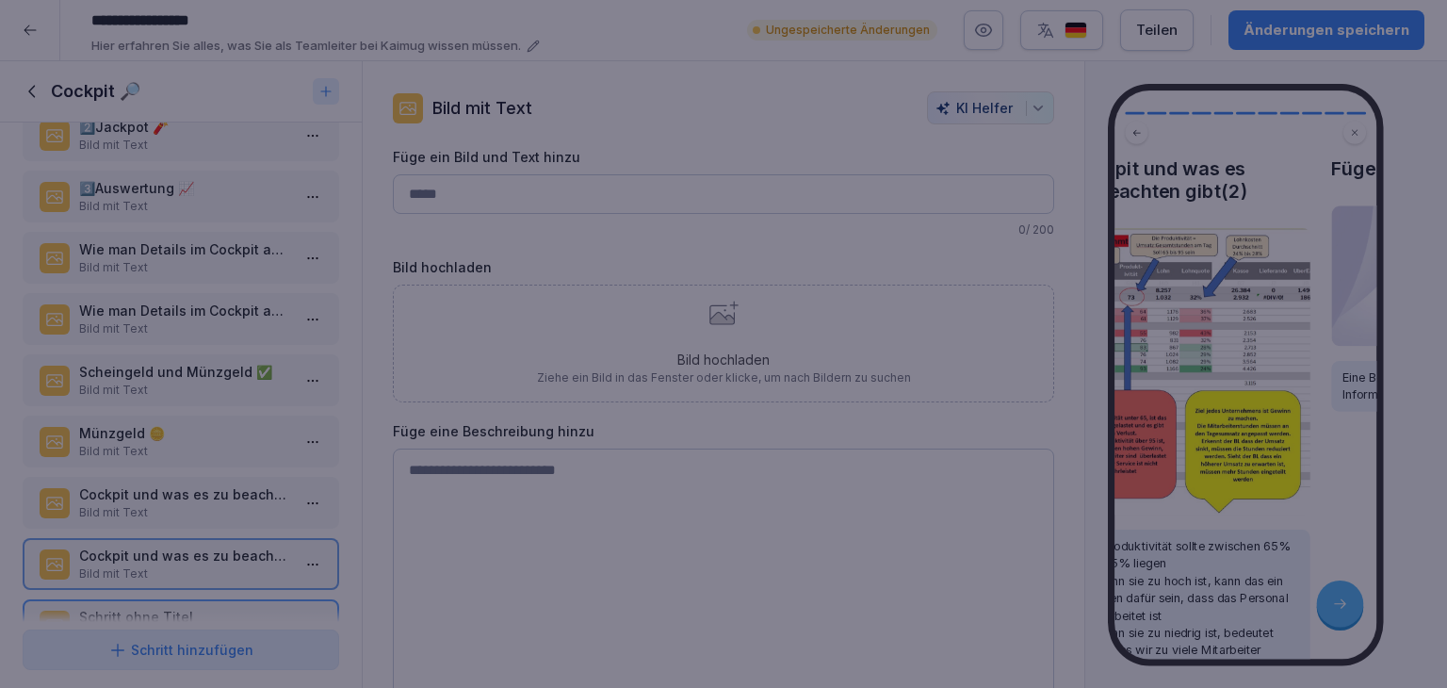
scroll to position [215, 0]
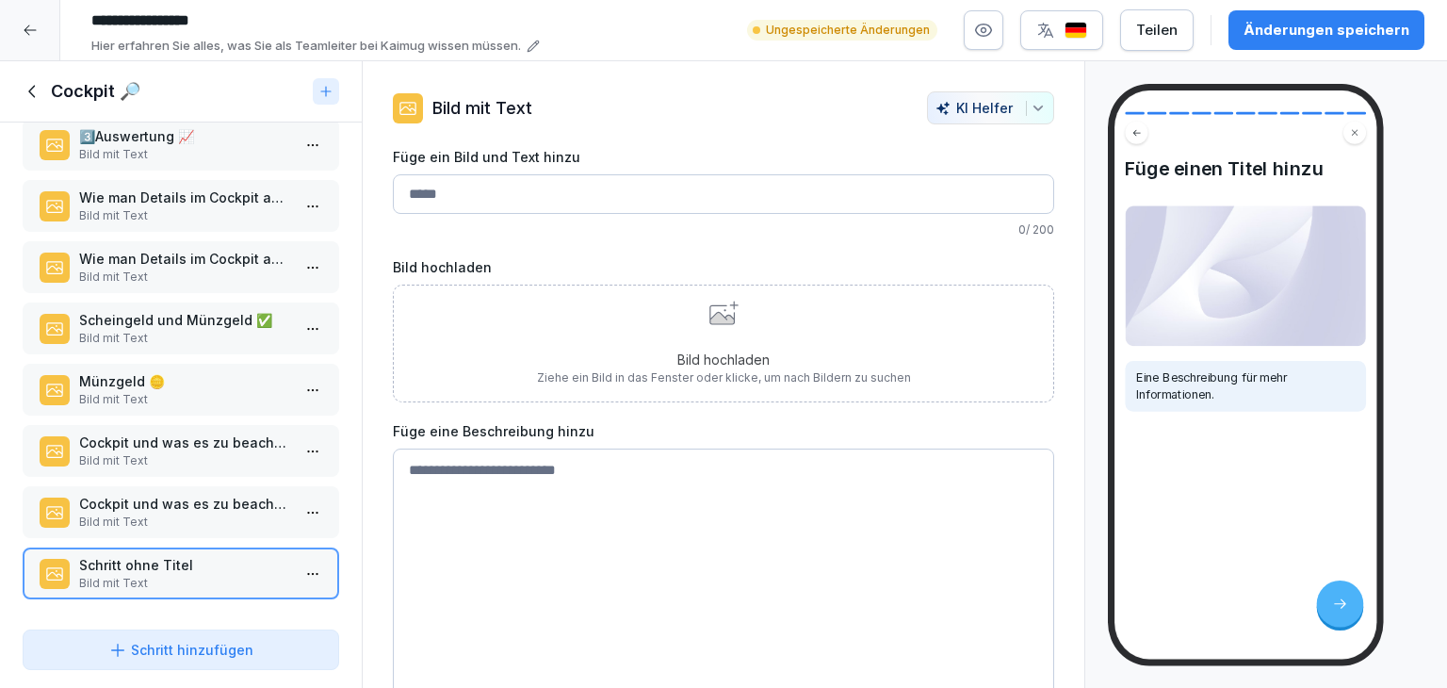
click at [637, 201] on input "Füge ein Bild und Text hinzu" at bounding box center [723, 194] width 661 height 40
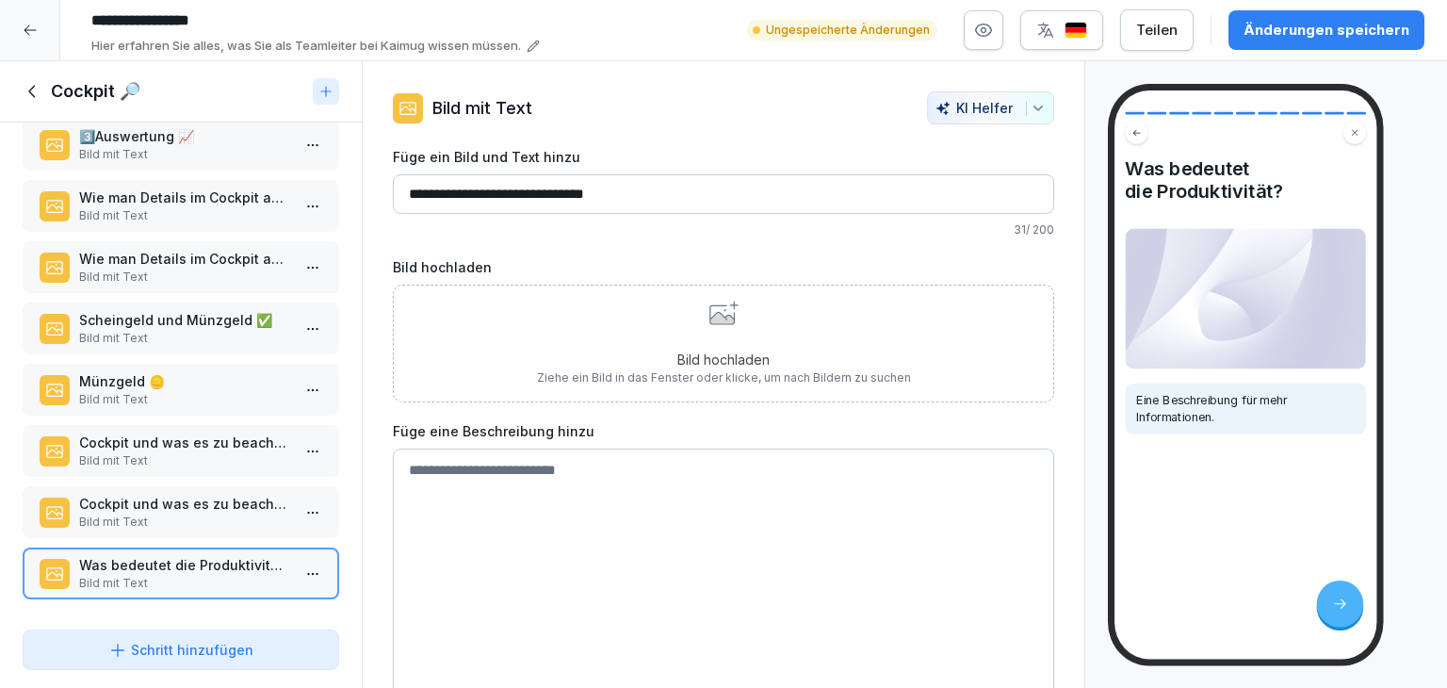
type input "**********"
click at [509, 467] on textarea at bounding box center [723, 589] width 661 height 283
click at [127, 496] on p "Cockpit und was es zu beachten gibt(2)" at bounding box center [184, 504] width 211 height 20
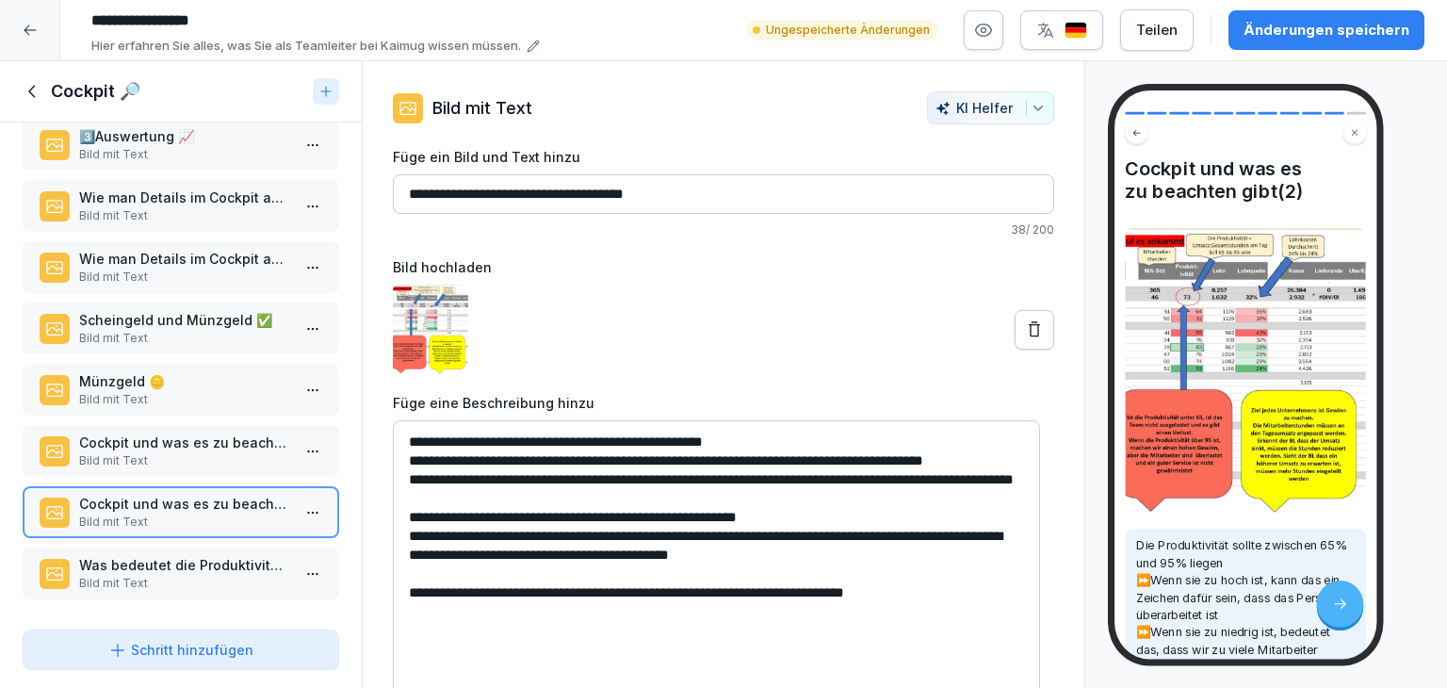
click at [1127, 417] on img at bounding box center [1245, 371] width 241 height 286
click at [200, 555] on p "Was bedeutet die Produktivität?" at bounding box center [184, 565] width 211 height 20
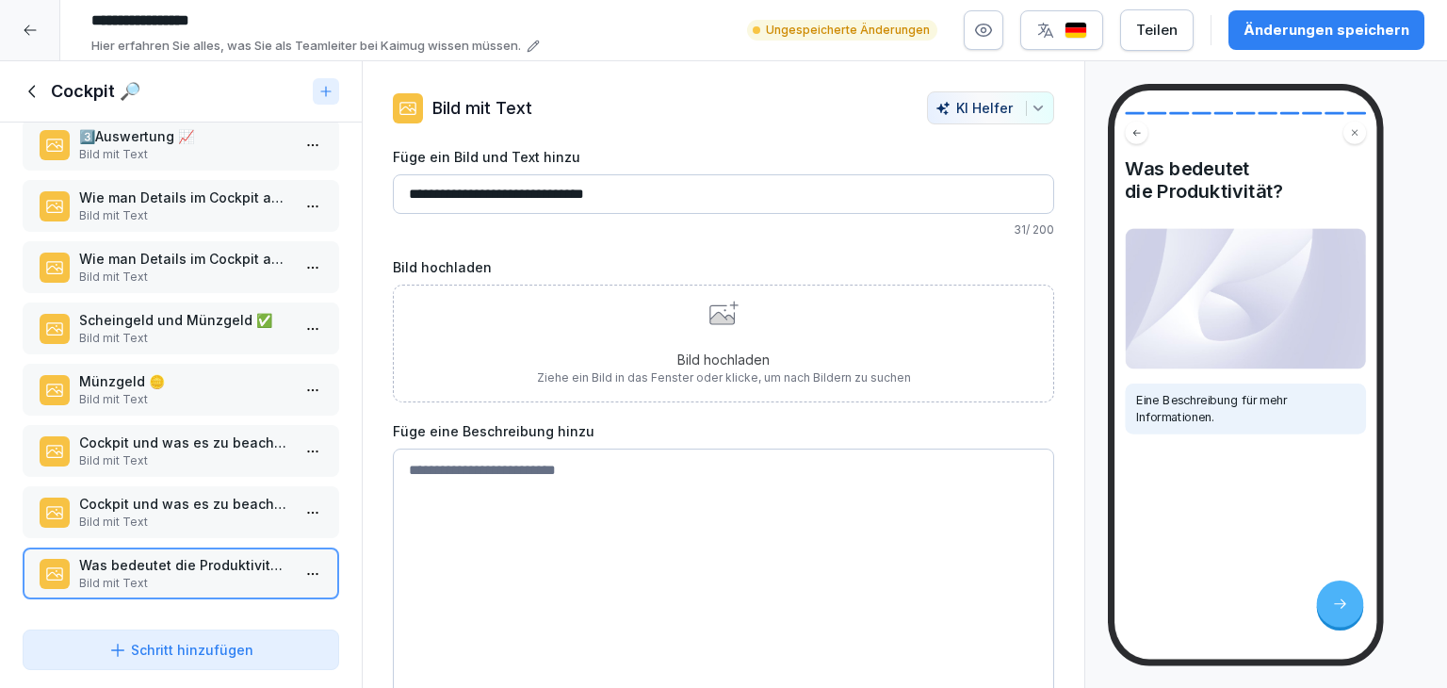
click at [1092, 458] on div "Was bedeutet die Produktivität? Eine Beschreibung für mehr Informationen." at bounding box center [1266, 374] width 362 height 627
click at [595, 469] on textarea at bounding box center [723, 589] width 661 height 283
click at [488, 469] on textarea "**********" at bounding box center [716, 589] width 647 height 283
click at [591, 468] on textarea "**********" at bounding box center [716, 589] width 647 height 283
type textarea "**********"
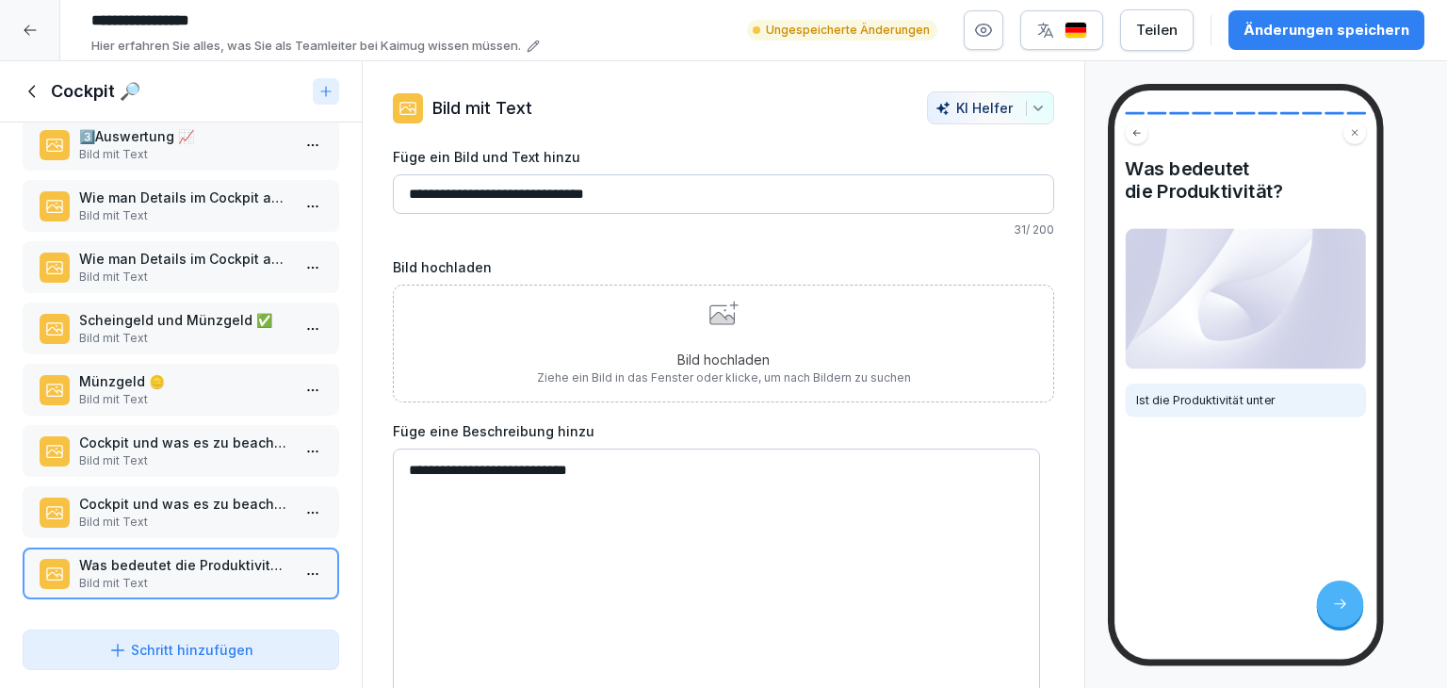
click at [1333, 34] on div "Änderungen speichern" at bounding box center [1326, 30] width 166 height 21
